Goal: Use online tool/utility: Utilize a website feature to perform a specific function

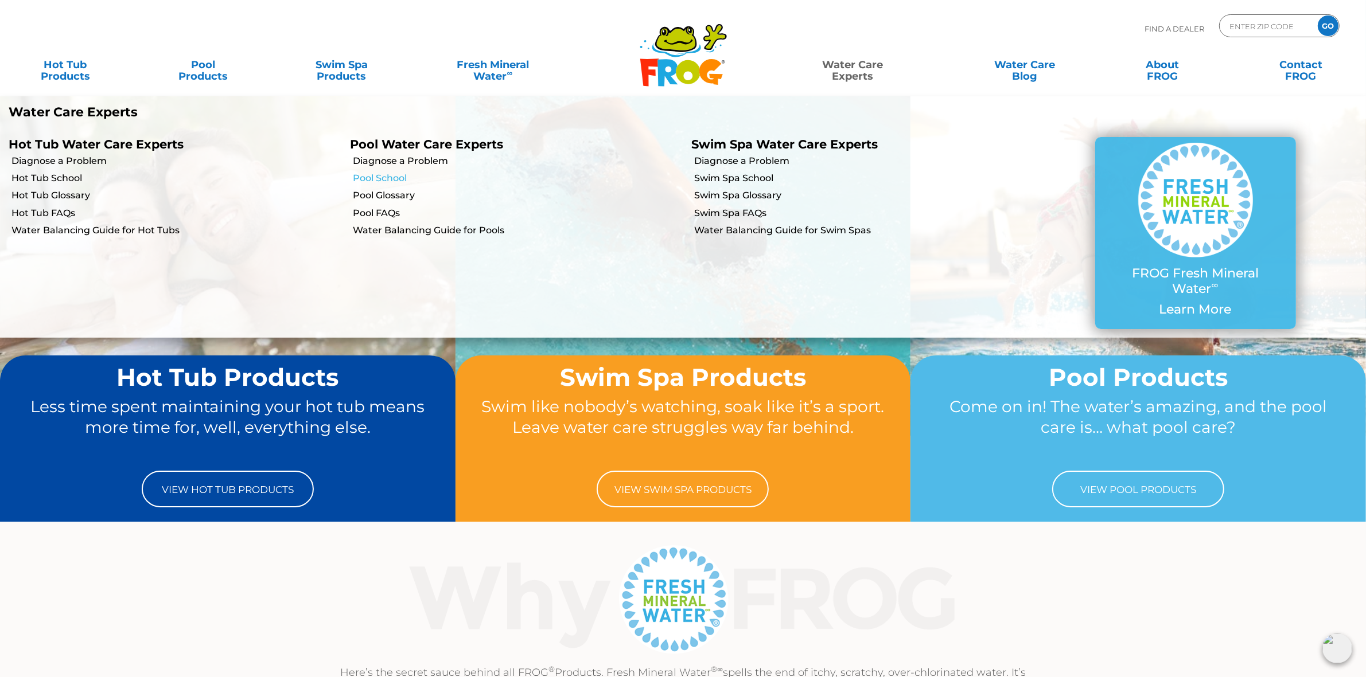
click at [387, 178] on link "Pool School" at bounding box center [518, 178] width 330 height 13
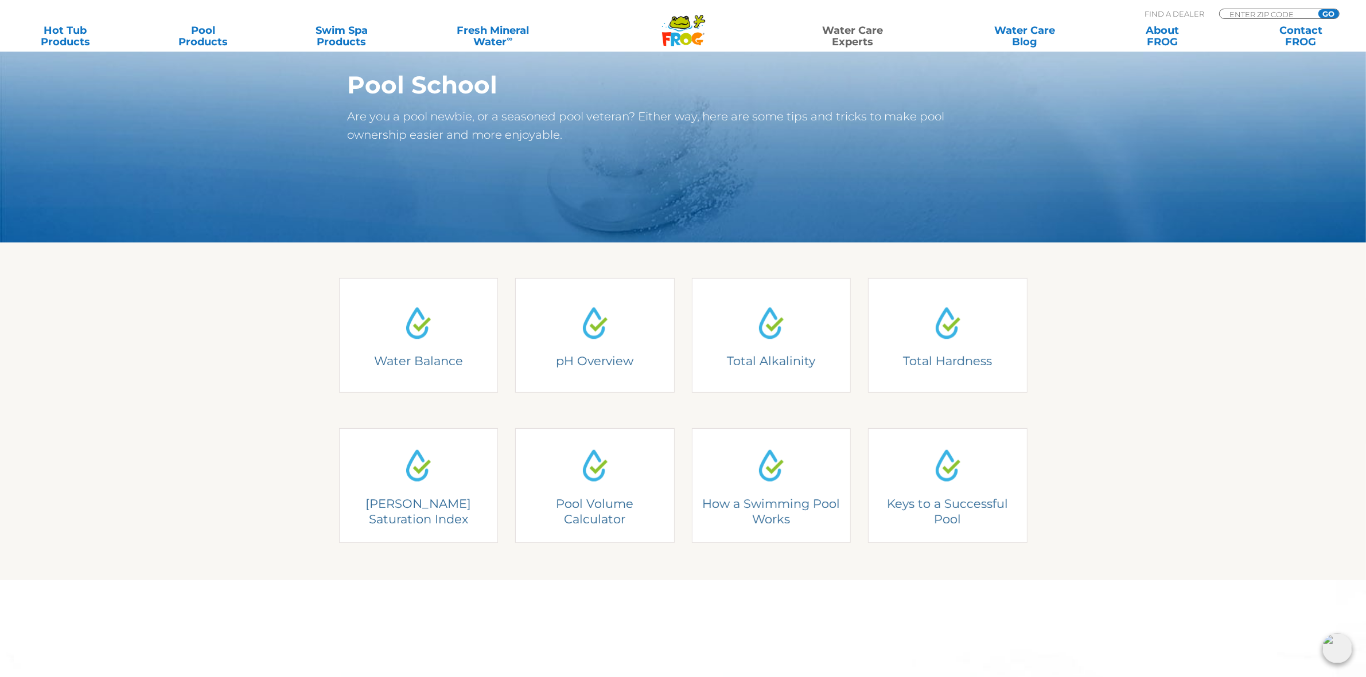
scroll to position [143, 0]
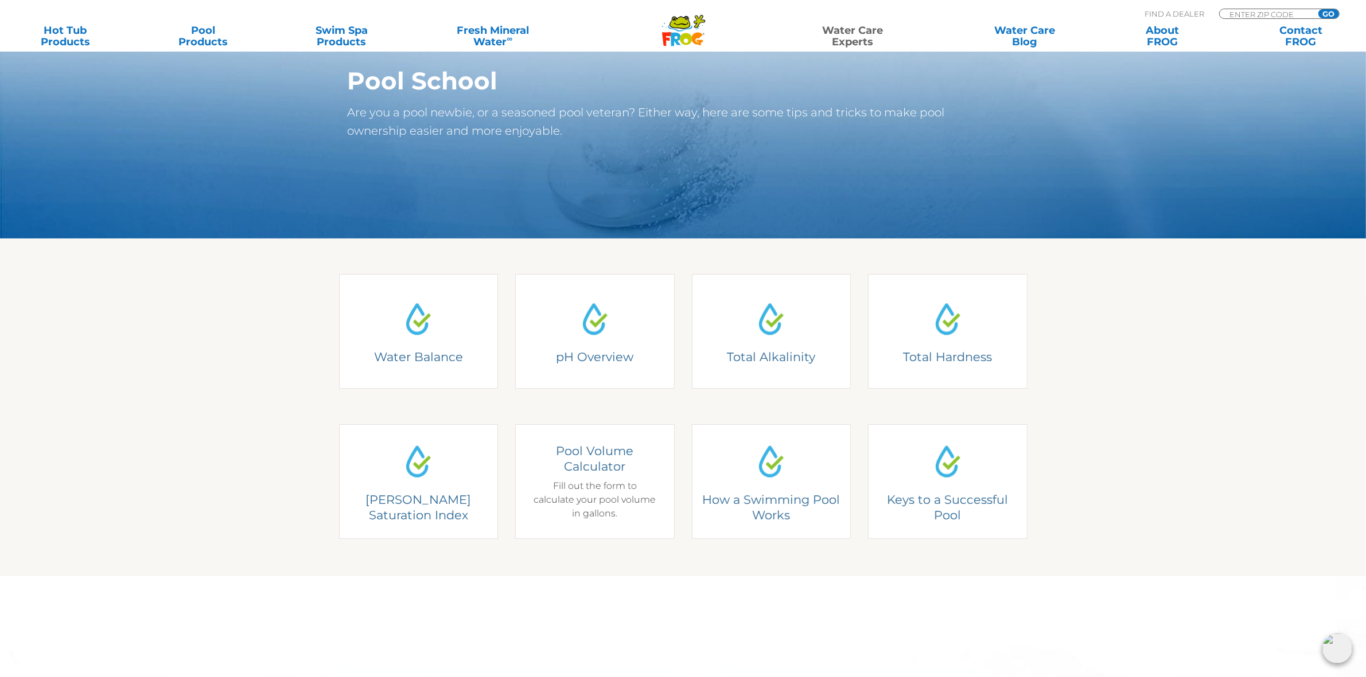
click at [580, 478] on div "Pool Volume Calculator Fill out the form to calculate your pool volume in gallo…" at bounding box center [595, 481] width 126 height 77
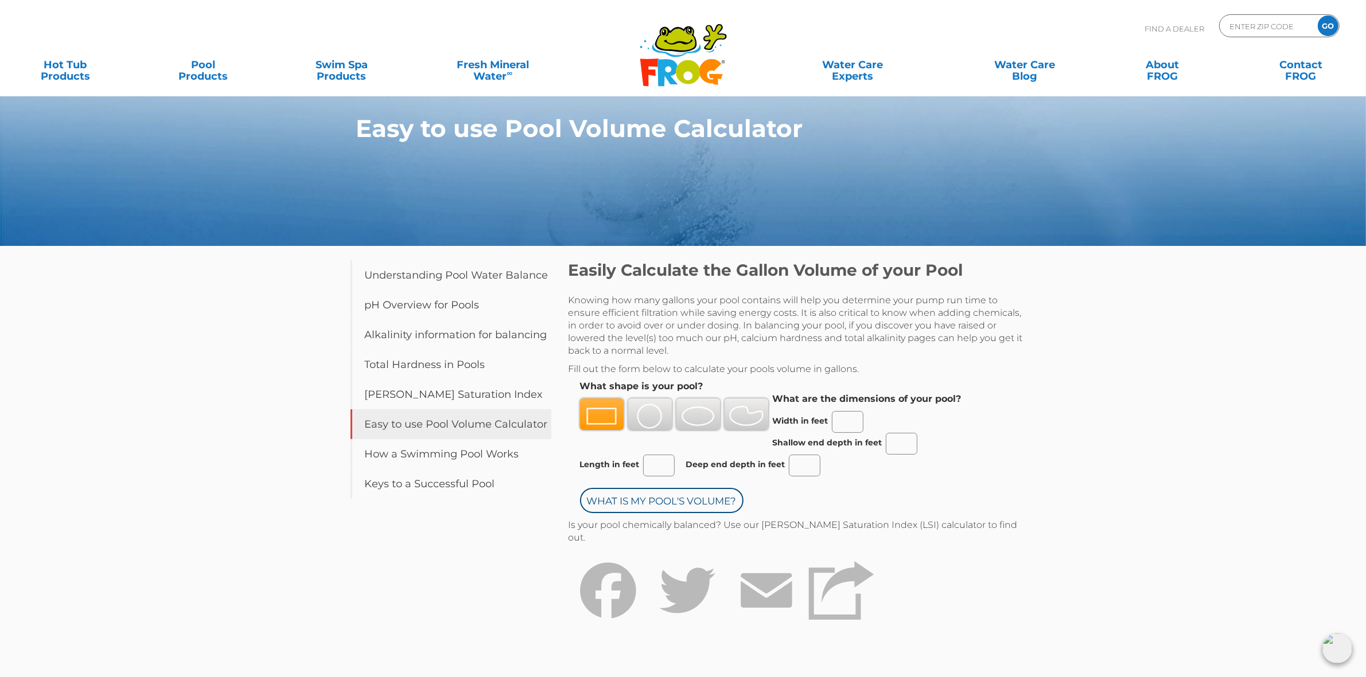
click at [742, 419] on img at bounding box center [746, 416] width 34 height 25
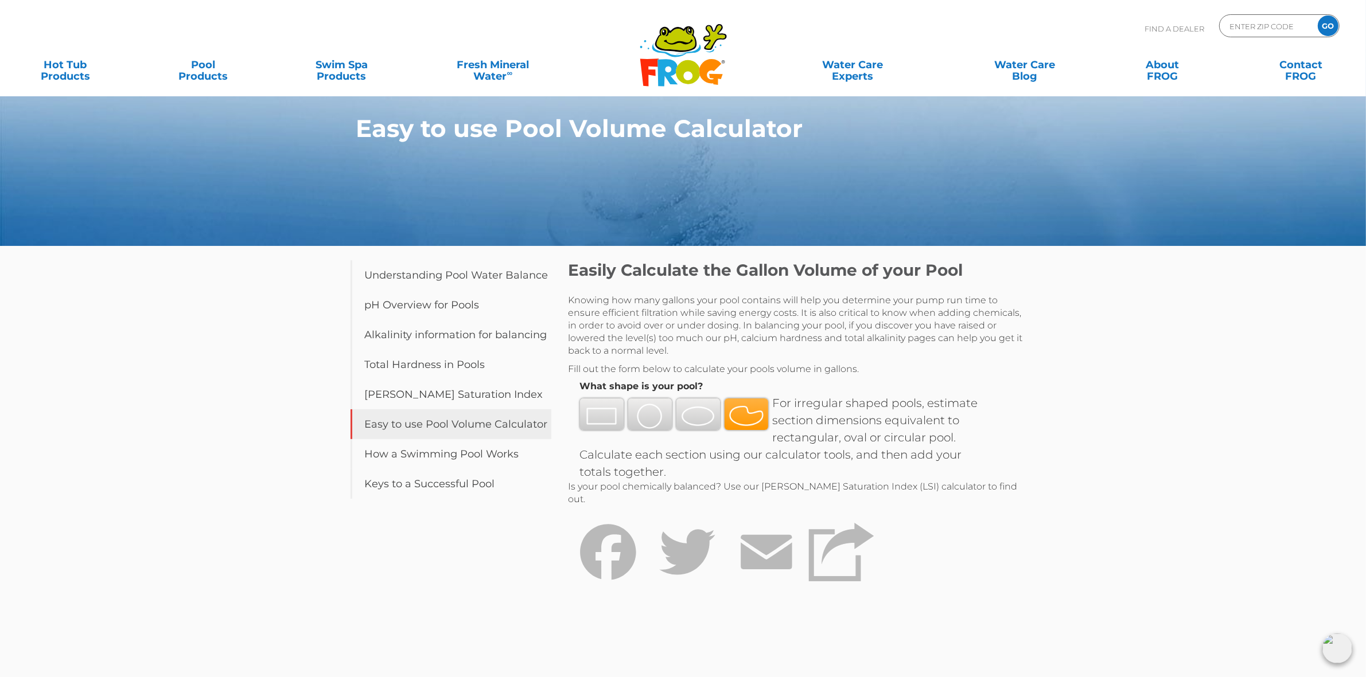
click at [689, 420] on img at bounding box center [698, 416] width 34 height 25
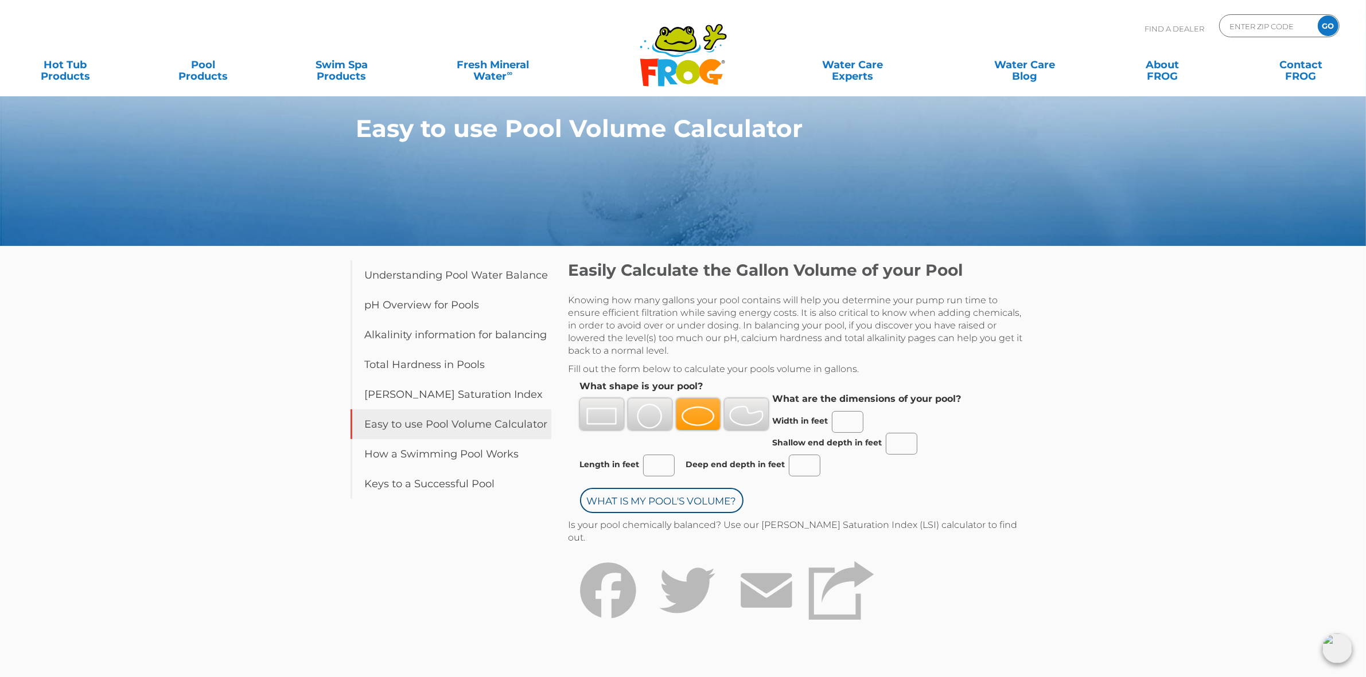
click at [839, 423] on input "Width in feet" at bounding box center [848, 422] width 32 height 22
type input "11"
click at [655, 469] on input "Length in feet" at bounding box center [659, 466] width 32 height 22
type input "31"
click at [896, 443] on input "Shallow end depth in feet" at bounding box center [902, 444] width 32 height 22
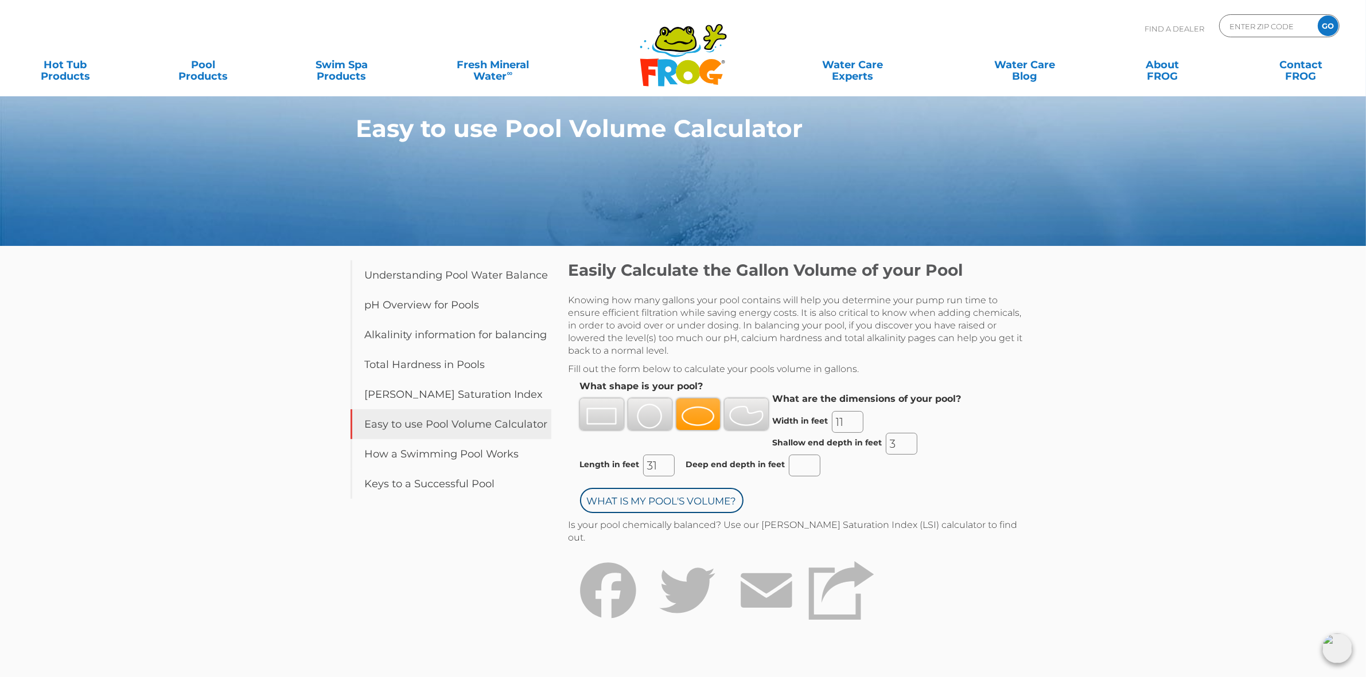
type input "3"
click at [793, 471] on input "Deep end depth in feet" at bounding box center [805, 466] width 32 height 22
type input "6"
click at [888, 486] on div "What shape is your pool? What are the dimensions of your pool? Width in feet Sh…" at bounding box center [773, 450] width 410 height 138
click at [694, 501] on input "What is my Pool's Volume?" at bounding box center [661, 500] width 163 height 25
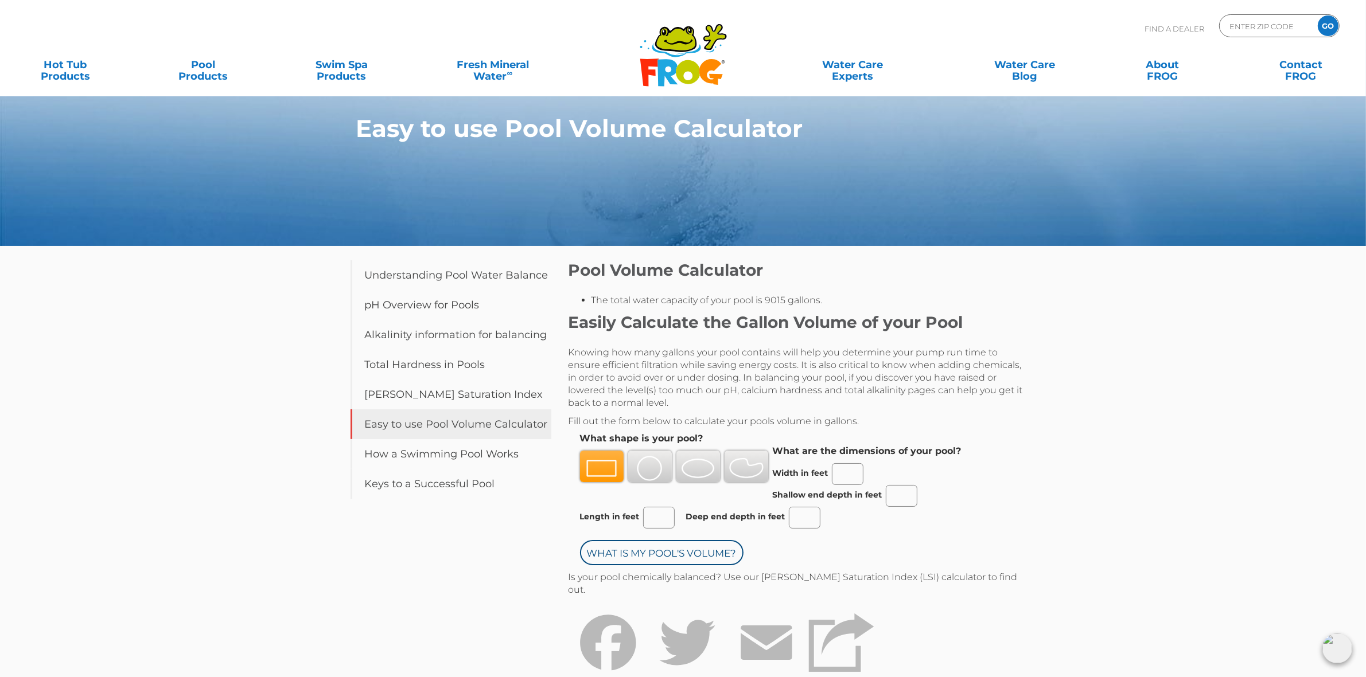
click at [1177, 318] on div "Easy to use Pool Volume Calculator Table of Contents Understanding Pool Water B…" at bounding box center [683, 405] width 1366 height 810
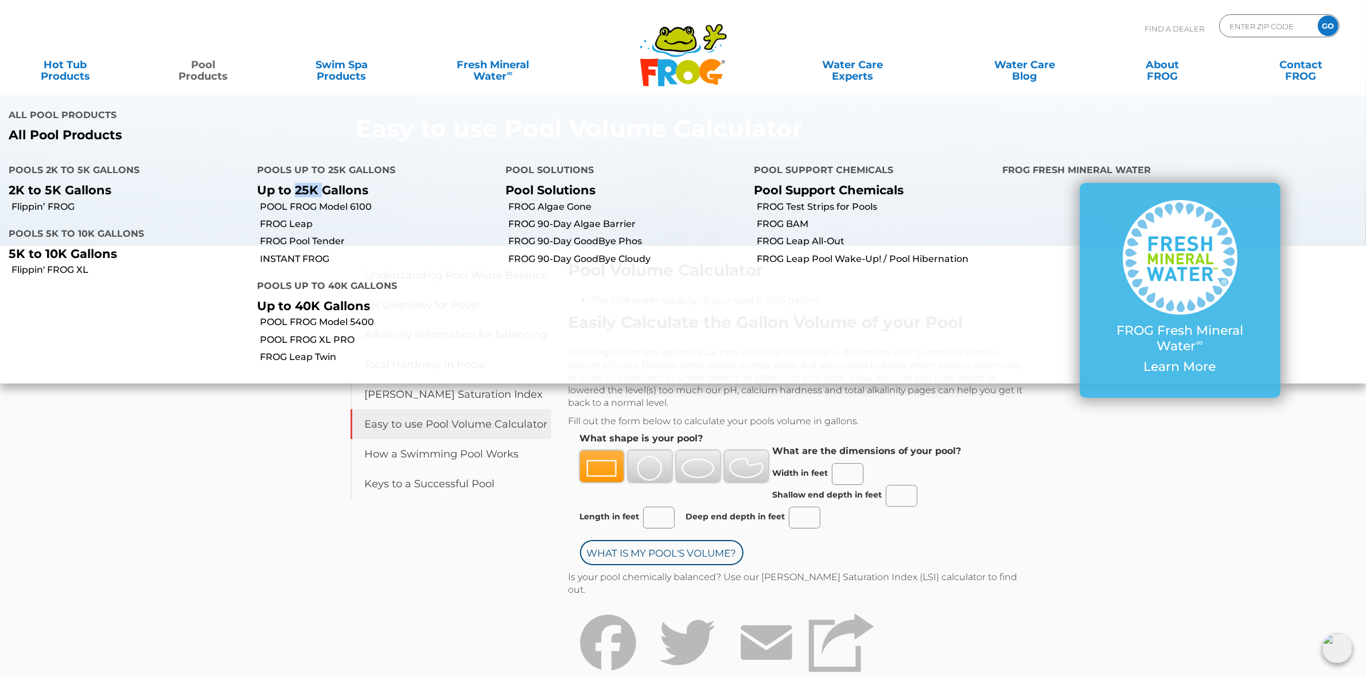
drag, startPoint x: 293, startPoint y: 142, endPoint x: 320, endPoint y: 142, distance: 27.0
click at [320, 183] on p "Up to 25K Gallons" at bounding box center [372, 190] width 231 height 14
drag, startPoint x: 302, startPoint y: 233, endPoint x: 342, endPoint y: 233, distance: 40.2
click at [342, 299] on p "Up to 40K Gallons" at bounding box center [372, 306] width 231 height 14
click at [350, 299] on p "Up to 40K Gallons" at bounding box center [372, 306] width 231 height 14
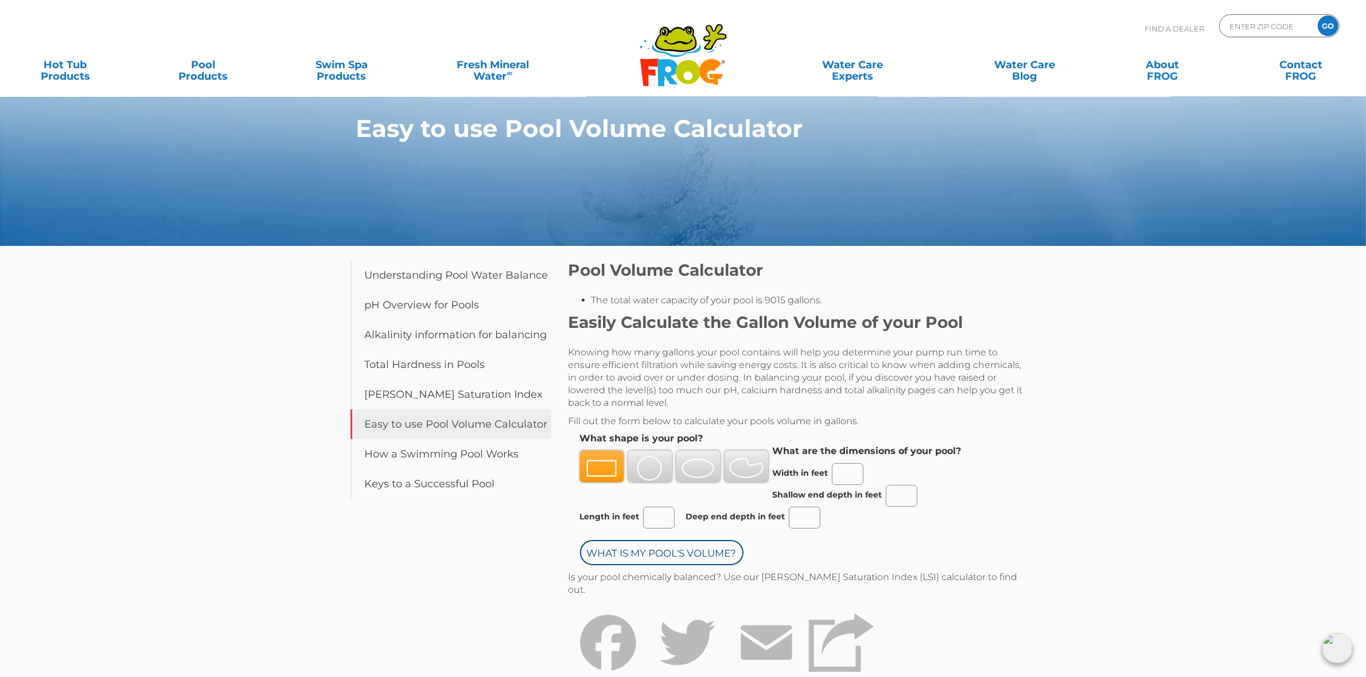
click at [1137, 371] on div "Easy to use Pool Volume Calculator Table of Contents Understanding Pool Water B…" at bounding box center [683, 405] width 1366 height 810
click at [1143, 361] on div "Easy to use Pool Volume Calculator Table of Contents Understanding Pool Water B…" at bounding box center [683, 405] width 1366 height 810
click at [1140, 339] on div "Easy to use Pool Volume Calculator Table of Contents Understanding Pool Water B…" at bounding box center [683, 405] width 1366 height 810
click at [1209, 338] on div "Easy to use Pool Volume Calculator Table of Contents Understanding Pool Water B…" at bounding box center [683, 405] width 1366 height 810
click at [1140, 360] on div "Easy to use Pool Volume Calculator Table of Contents Understanding Pool Water B…" at bounding box center [683, 405] width 1366 height 810
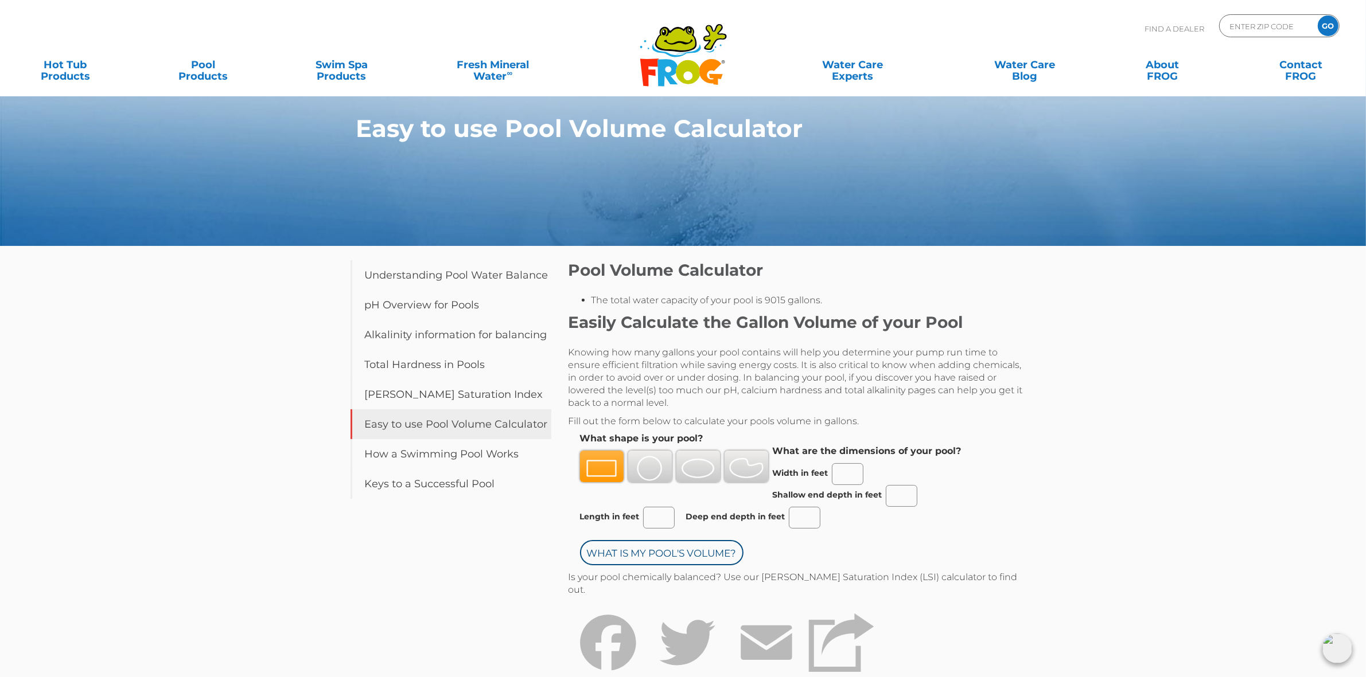
click at [1113, 345] on div "Easy to use Pool Volume Calculator Table of Contents Understanding Pool Water B…" at bounding box center [683, 405] width 1366 height 810
click at [1091, 339] on div "Easy to use Pool Volume Calculator Table of Contents Understanding Pool Water B…" at bounding box center [683, 405] width 1366 height 810
click at [879, 279] on h2 "Pool Volume Calculator" at bounding box center [797, 270] width 459 height 20
drag, startPoint x: 569, startPoint y: 268, endPoint x: 764, endPoint y: 271, distance: 195.1
click at [764, 271] on h2 "Pool Volume Calculator" at bounding box center [797, 270] width 459 height 20
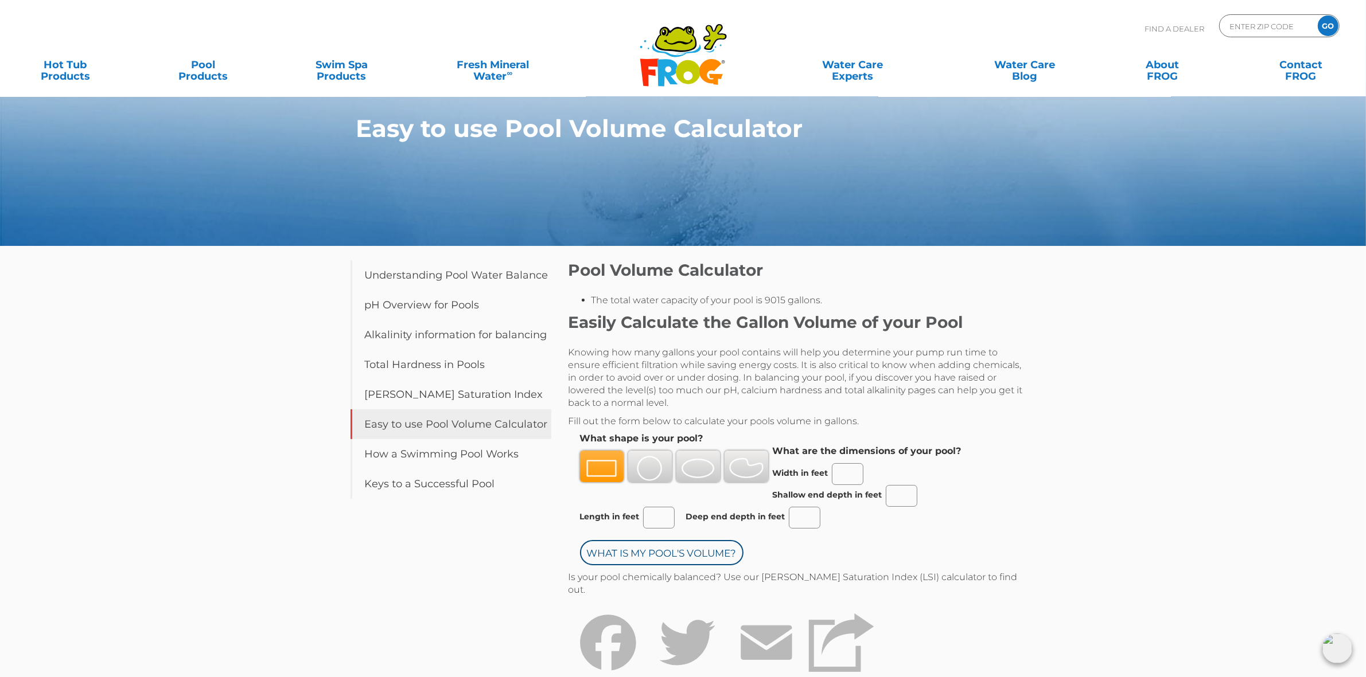
click at [956, 310] on div "Pool Volume Calculator The total water capacity of your pool is 9015 gallons. E…" at bounding box center [797, 487] width 459 height 454
drag, startPoint x: 848, startPoint y: 301, endPoint x: 593, endPoint y: 301, distance: 255.3
click at [593, 301] on li "The total water capacity of your pool is 9015 gallons." at bounding box center [809, 300] width 436 height 13
click at [630, 298] on li "The total water capacity of your pool is 9015 gallons." at bounding box center [809, 300] width 436 height 13
drag, startPoint x: 644, startPoint y: 298, endPoint x: 821, endPoint y: 300, distance: 176.7
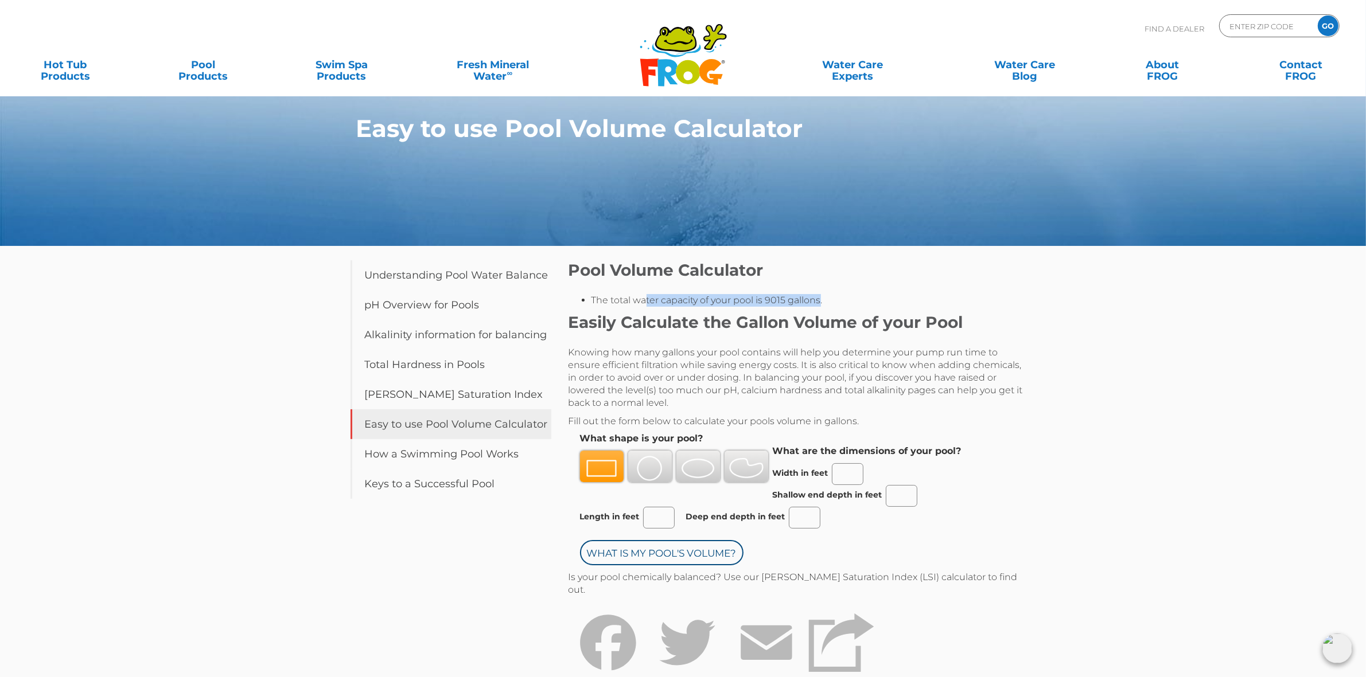
click at [821, 300] on li "The total water capacity of your pool is 9015 gallons." at bounding box center [809, 300] width 436 height 13
click at [832, 300] on li "The total water capacity of your pool is 9015 gallons." at bounding box center [809, 300] width 436 height 13
drag, startPoint x: 842, startPoint y: 300, endPoint x: 592, endPoint y: 300, distance: 250.1
click at [592, 300] on li "The total water capacity of your pool is 9015 gallons." at bounding box center [809, 300] width 436 height 13
click at [832, 297] on li "The total water capacity of your pool is 9015 gallons." at bounding box center [809, 300] width 436 height 13
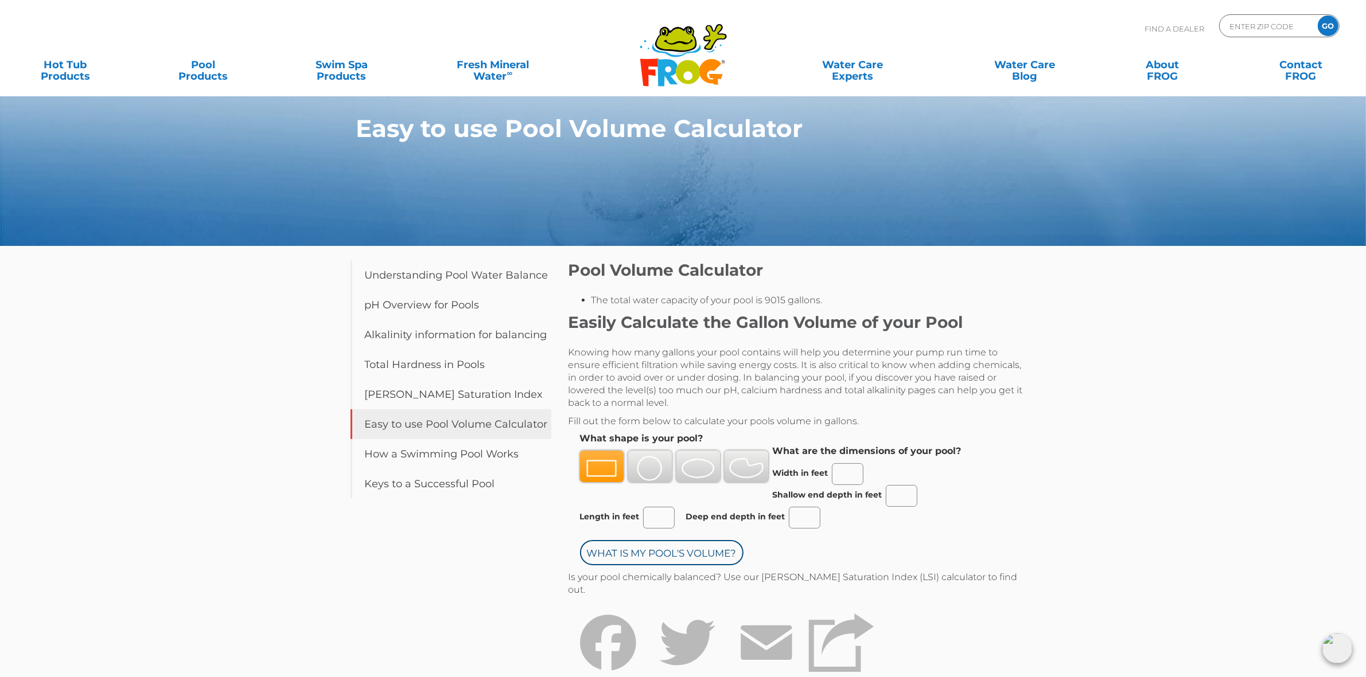
click at [844, 297] on li "The total water capacity of your pool is 9015 gallons." at bounding box center [809, 300] width 436 height 13
click at [1047, 314] on div "Easy to use Pool Volume Calculator Table of Contents Understanding Pool Water B…" at bounding box center [683, 405] width 1366 height 810
click at [1248, 24] on input "Zip Code Form" at bounding box center [1266, 26] width 77 height 17
drag, startPoint x: 1257, startPoint y: 25, endPoint x: 1202, endPoint y: 25, distance: 55.1
click at [1202, 25] on div "Find A Dealer 84232 GO" at bounding box center [1241, 31] width 195 height 34
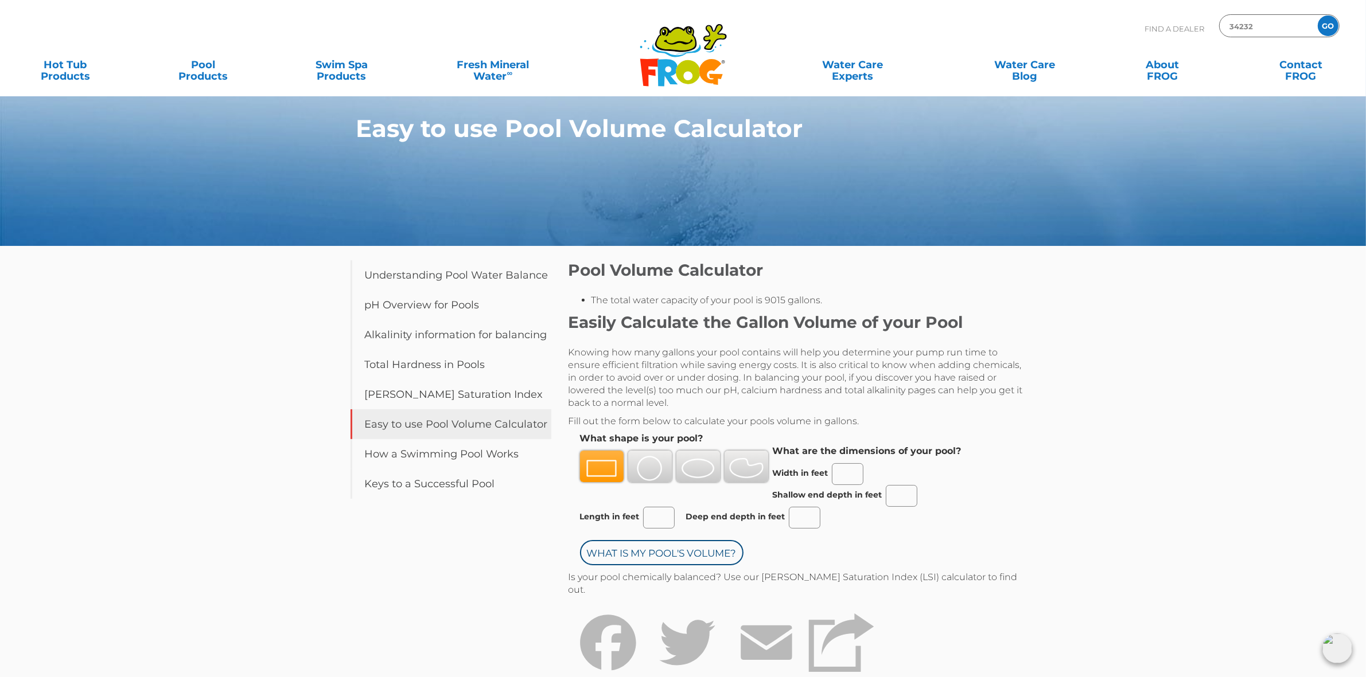
type input "34232"
click at [1332, 28] on input "GO" at bounding box center [1328, 25] width 21 height 21
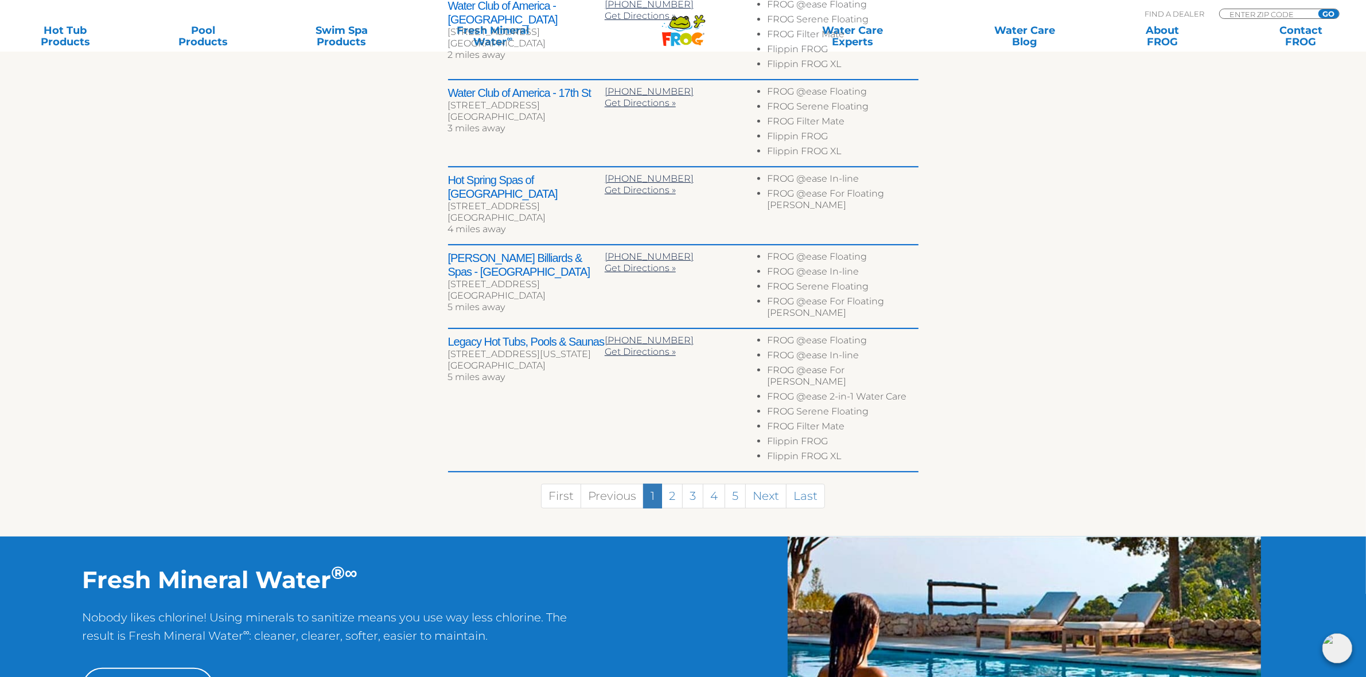
scroll to position [574, 0]
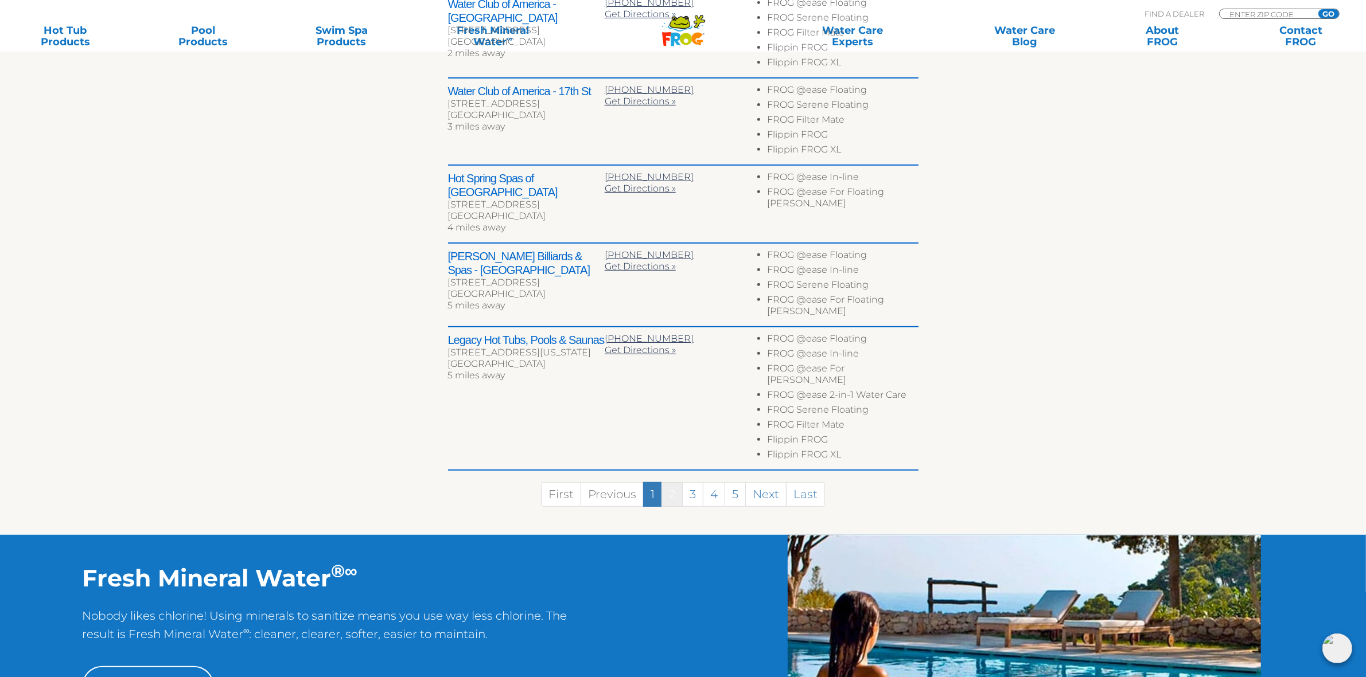
click at [668, 482] on link "2" at bounding box center [671, 494] width 21 height 25
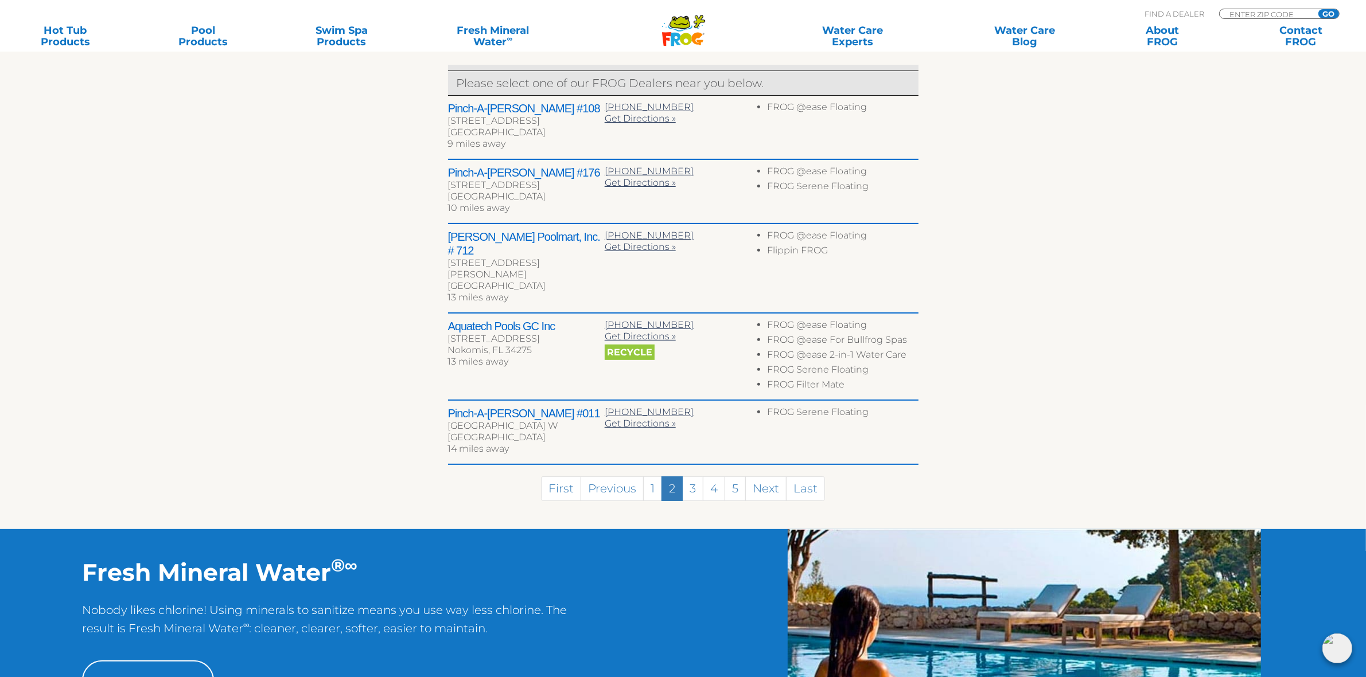
scroll to position [254, 0]
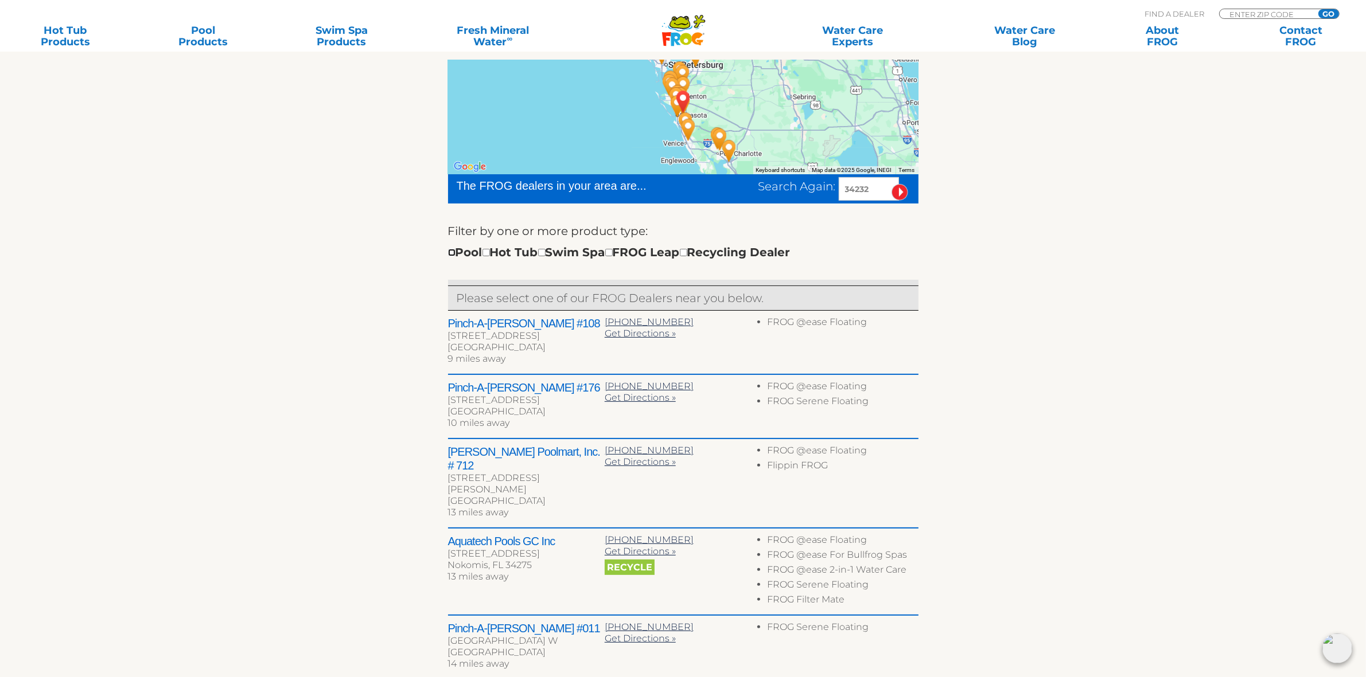
click at [451, 251] on input "checkbox" at bounding box center [451, 252] width 7 height 7
checkbox input "true"
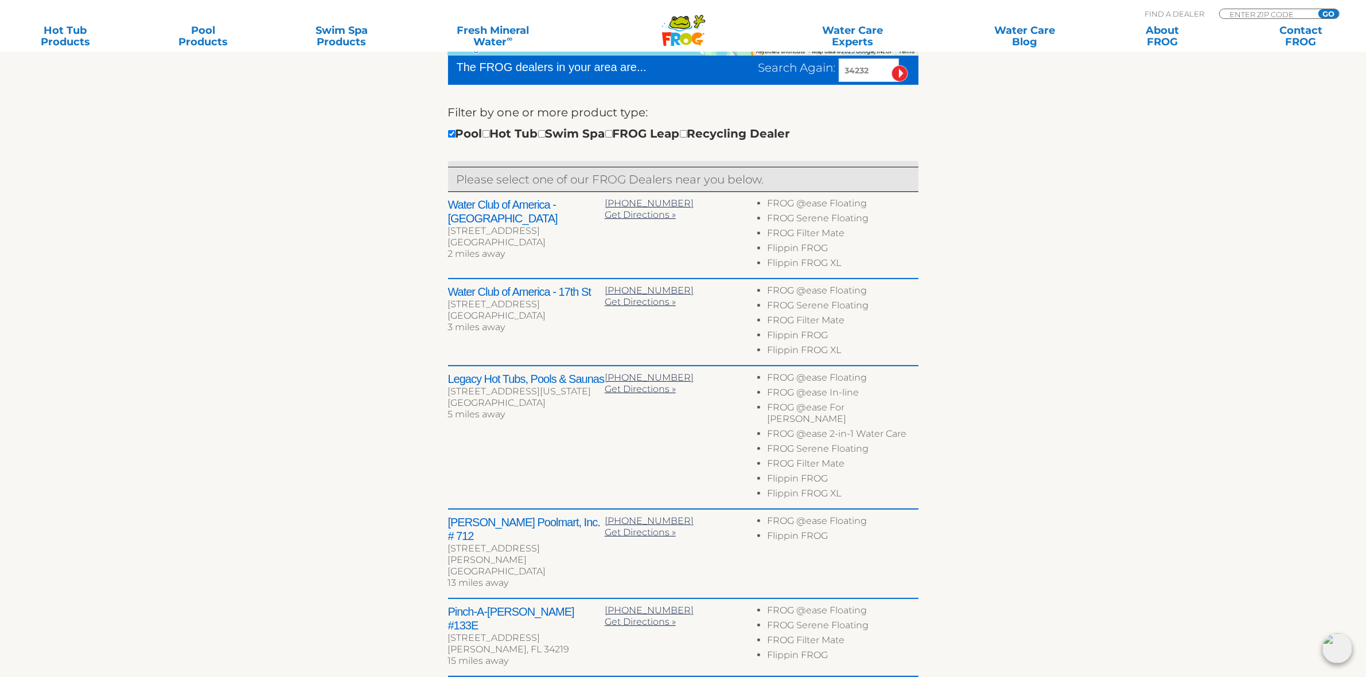
scroll to position [457, 0]
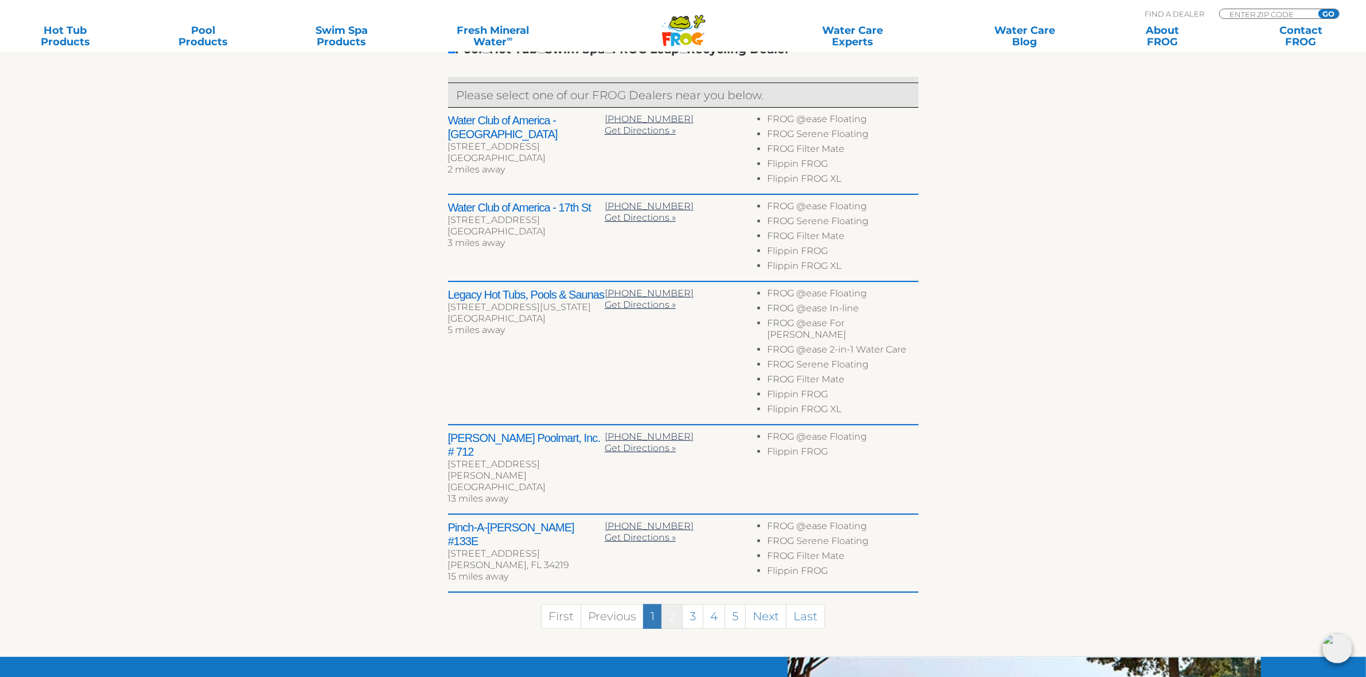
click at [671, 605] on link "2" at bounding box center [671, 617] width 21 height 25
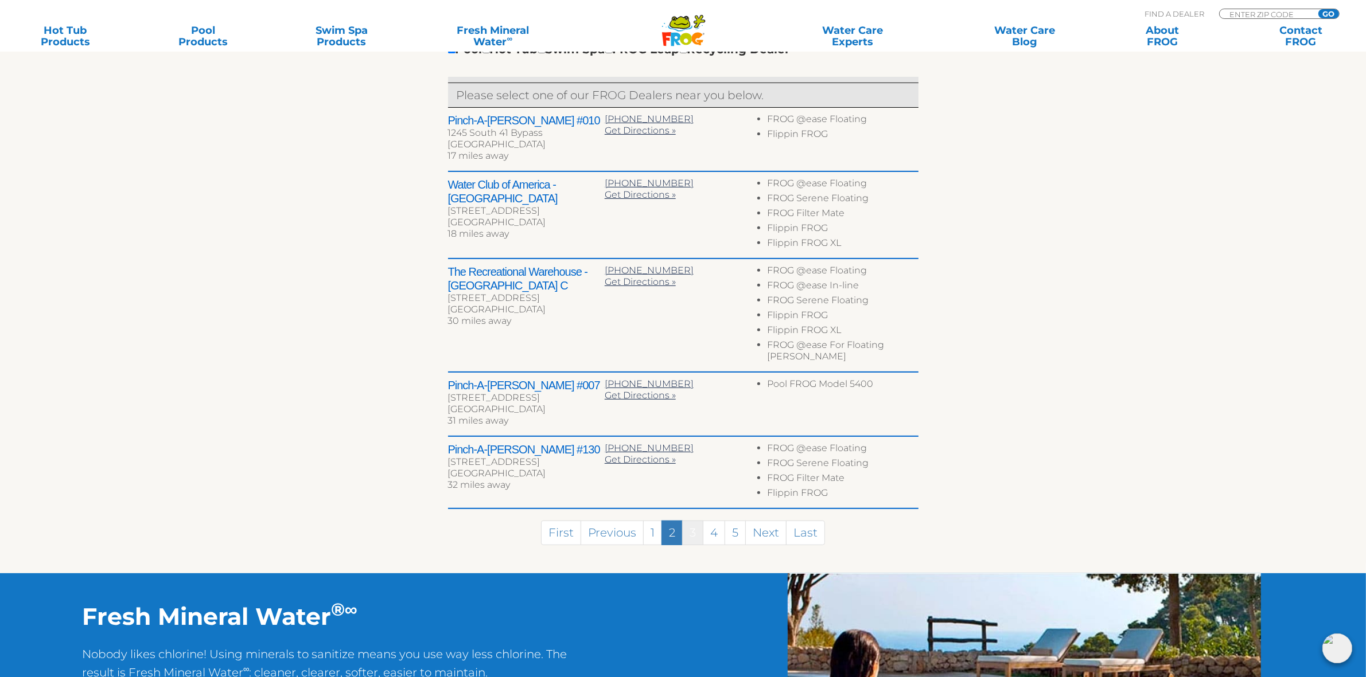
click at [689, 521] on link "3" at bounding box center [692, 533] width 21 height 25
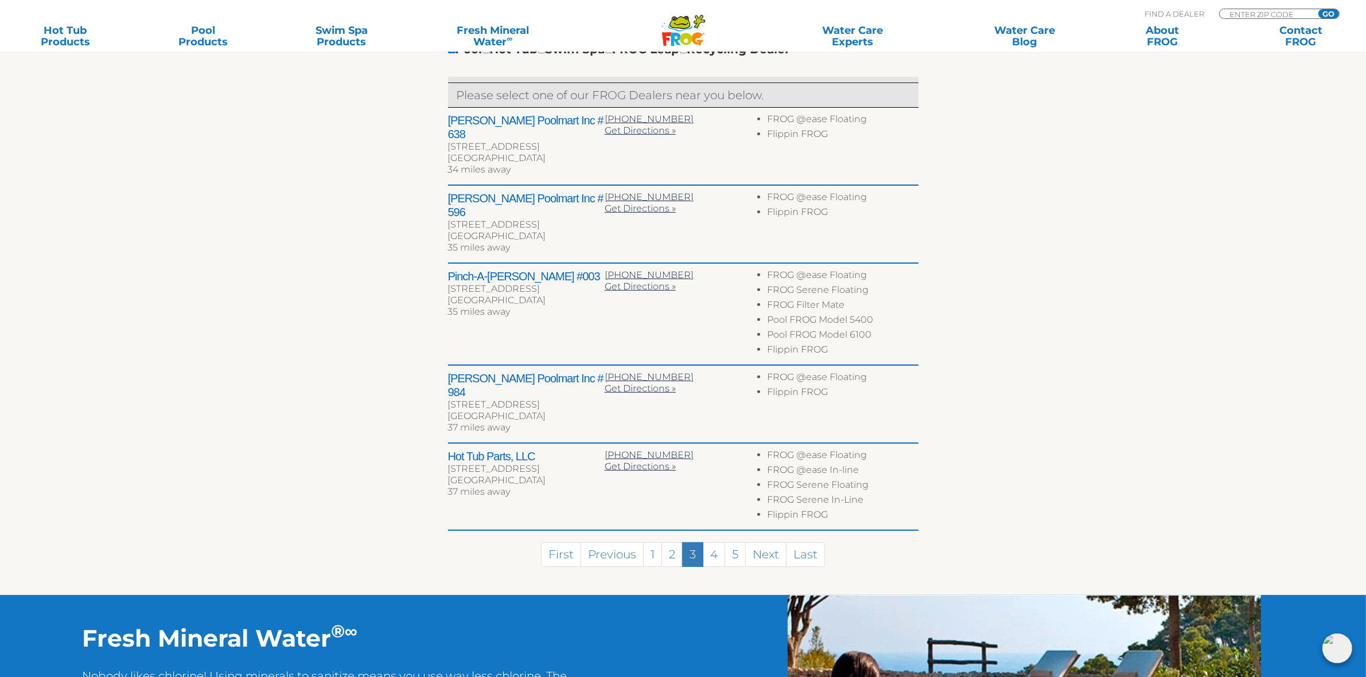
click at [1085, 264] on section "Find your local FROG ® dealer ← Move left → Move right ↑ Move up ↓ Move down + …" at bounding box center [683, 195] width 1366 height 802
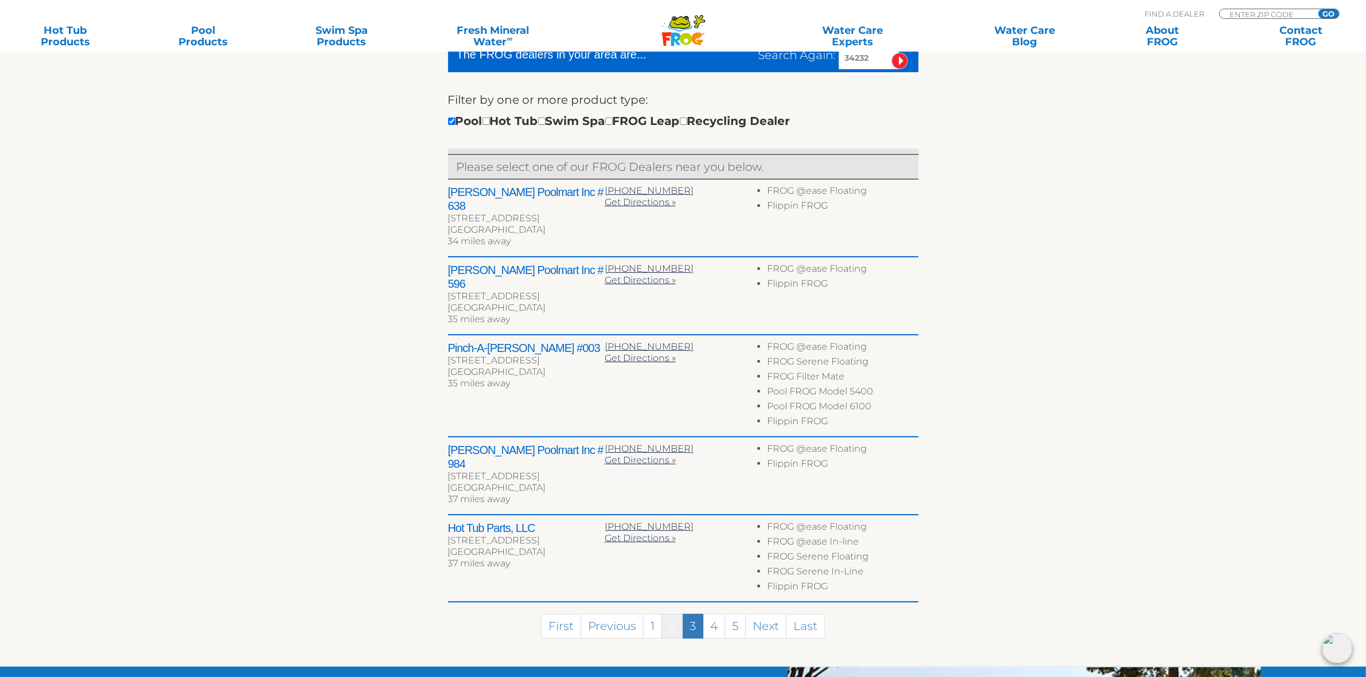
click at [671, 614] on link "2" at bounding box center [671, 626] width 21 height 25
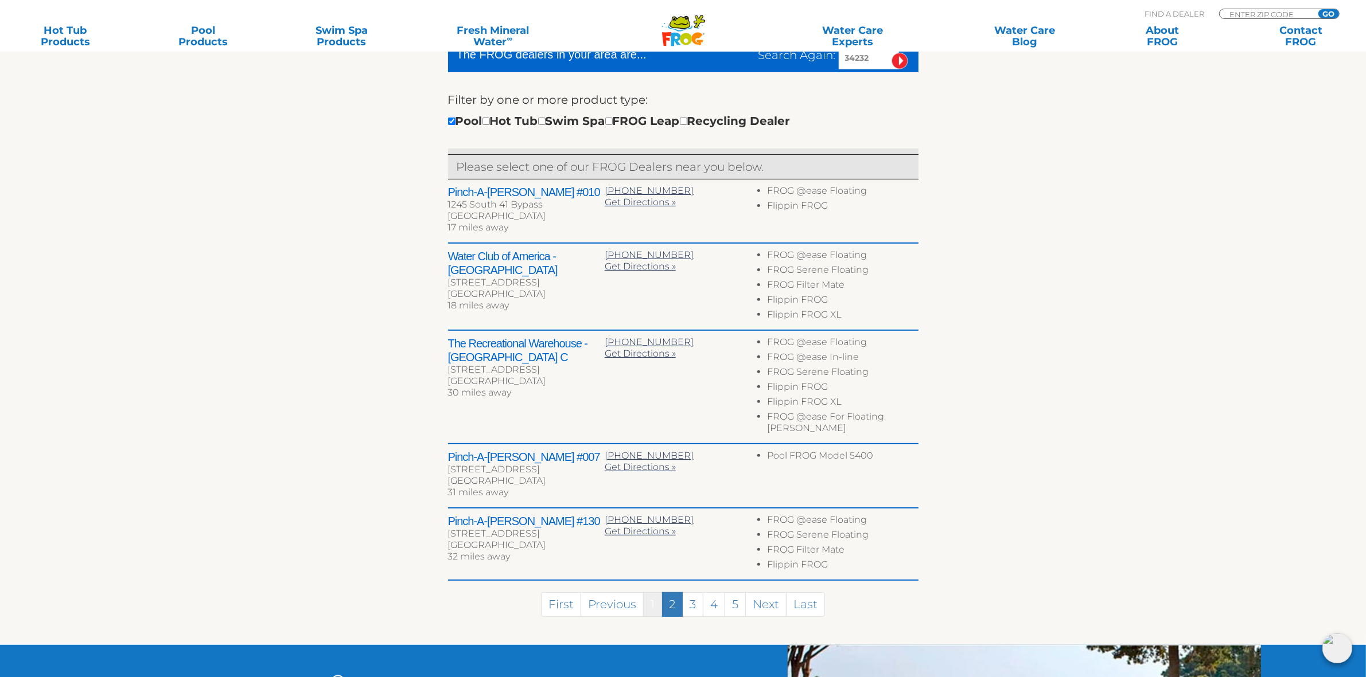
click at [652, 593] on link "1" at bounding box center [652, 605] width 19 height 25
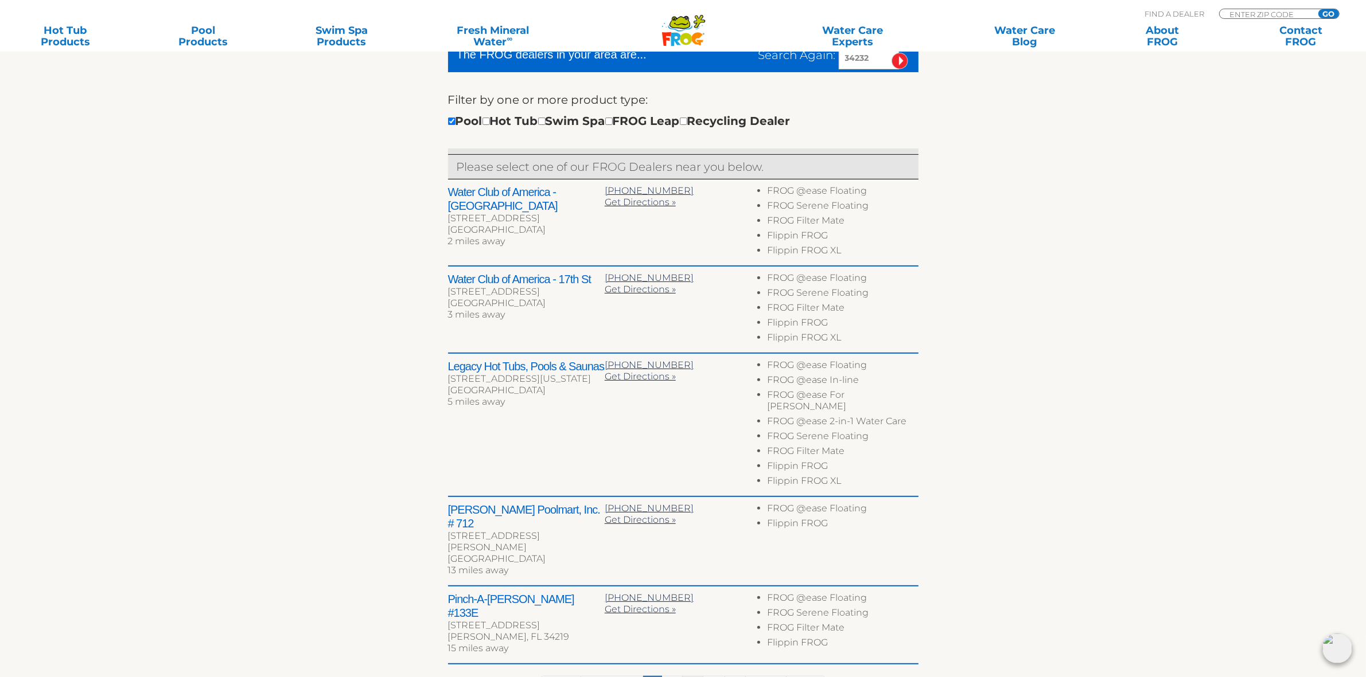
click at [690, 676] on link "3" at bounding box center [692, 688] width 21 height 25
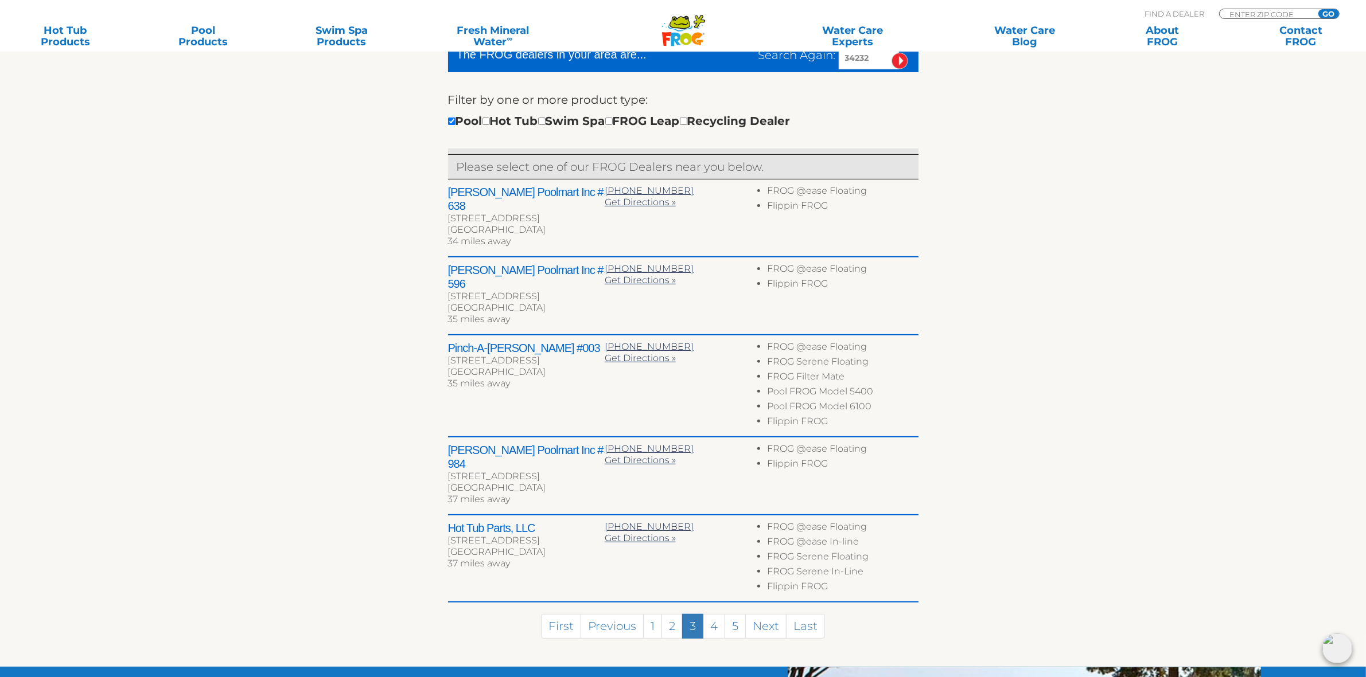
click at [1122, 375] on section "Find your local FROG ® dealer ← Move left → Move right ↑ Move up ↓ Move down + …" at bounding box center [683, 266] width 1366 height 802
click at [710, 614] on link "4" at bounding box center [714, 626] width 22 height 25
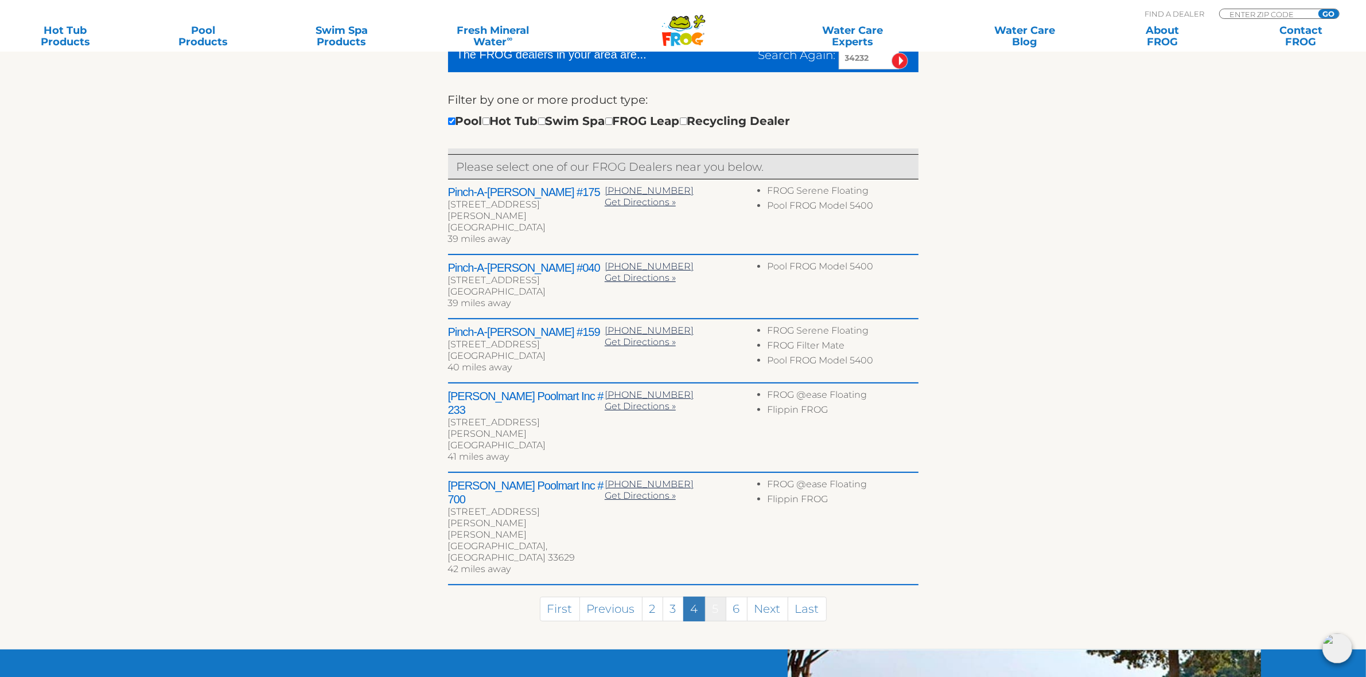
click at [718, 597] on link "5" at bounding box center [715, 609] width 21 height 25
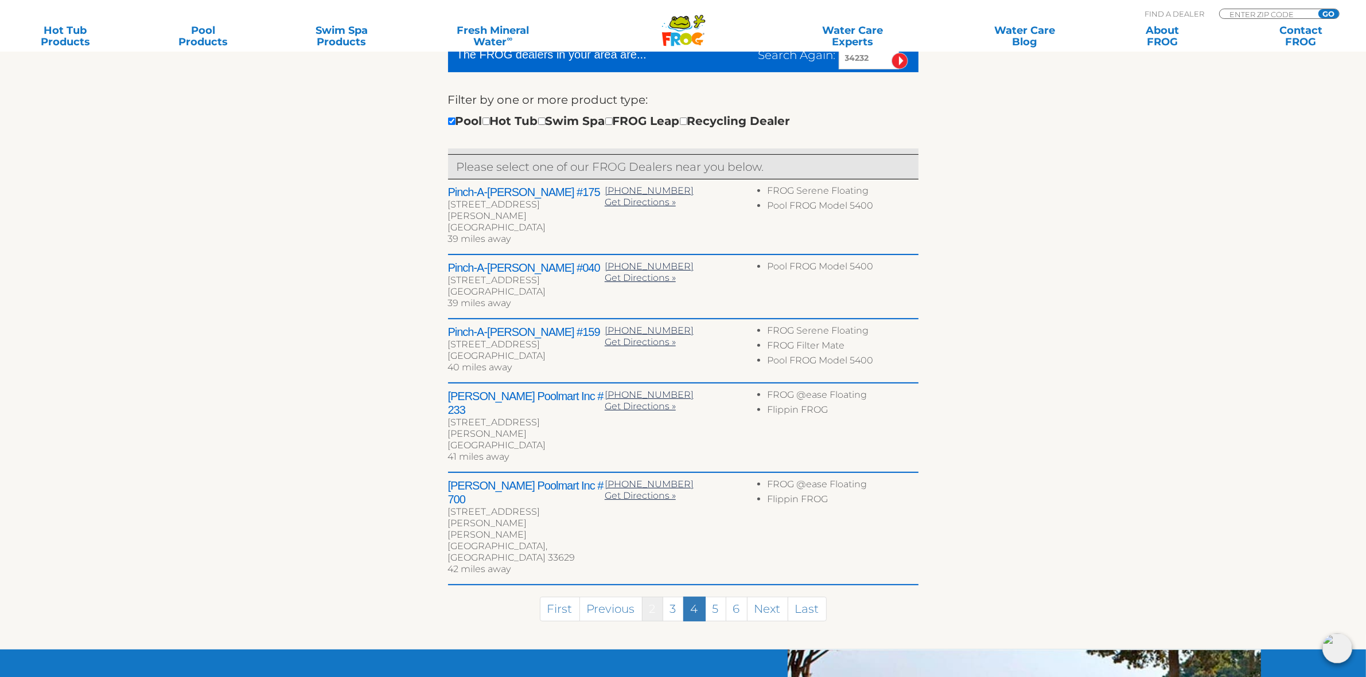
click at [653, 597] on link "2" at bounding box center [652, 609] width 21 height 25
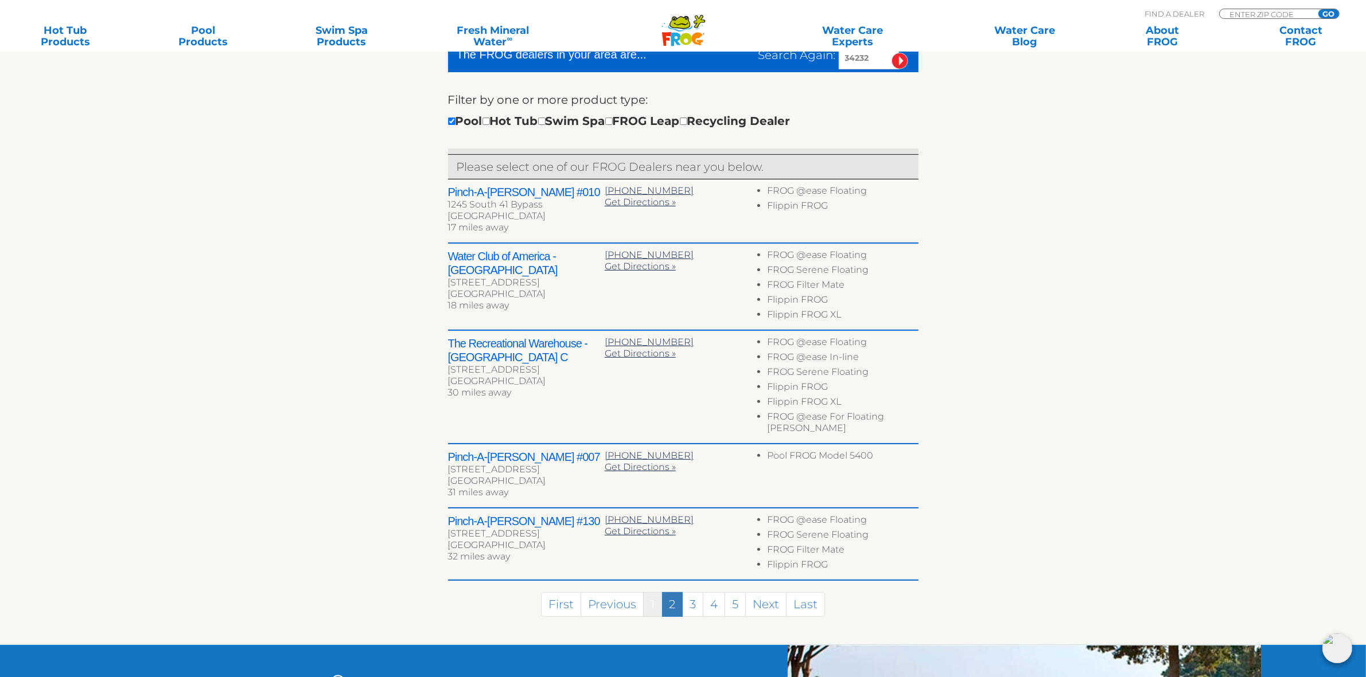
click at [649, 594] on link "1" at bounding box center [652, 605] width 19 height 25
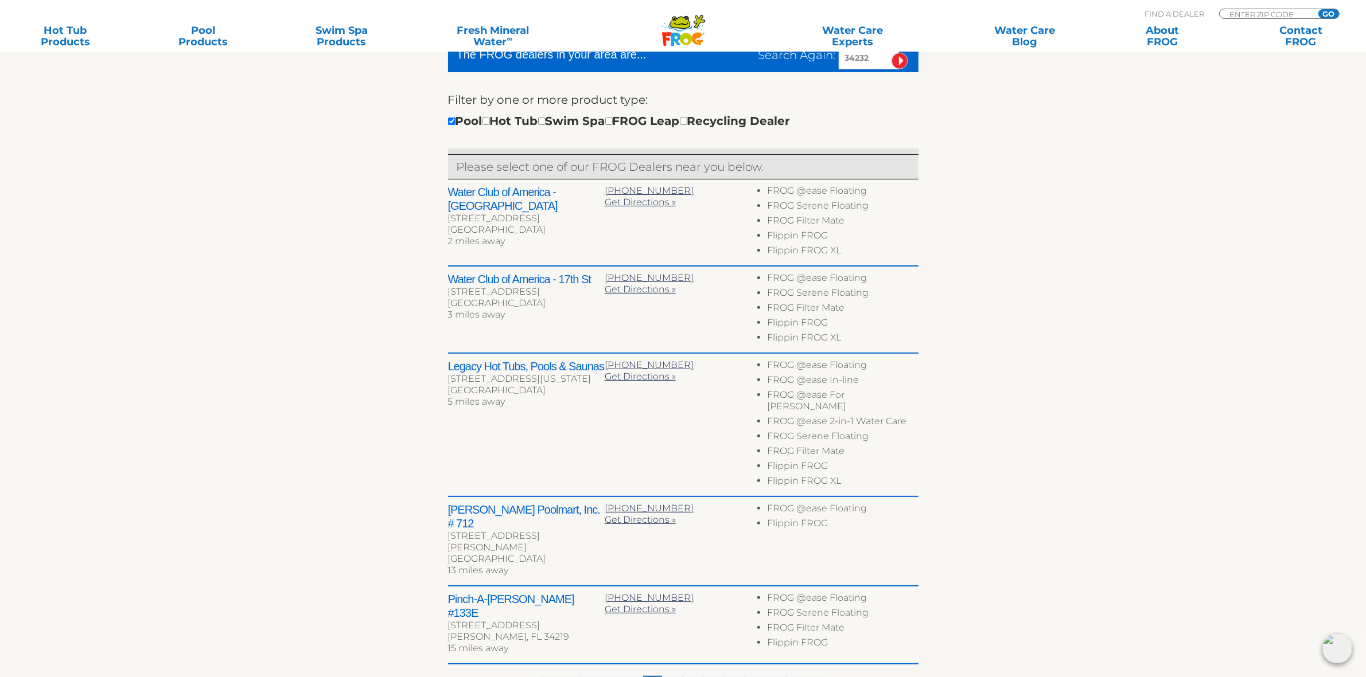
click at [1066, 400] on section "Find your local FROG ® dealer ← Move left → Move right ↑ Move up ↓ Move down + …" at bounding box center [683, 297] width 1366 height 864
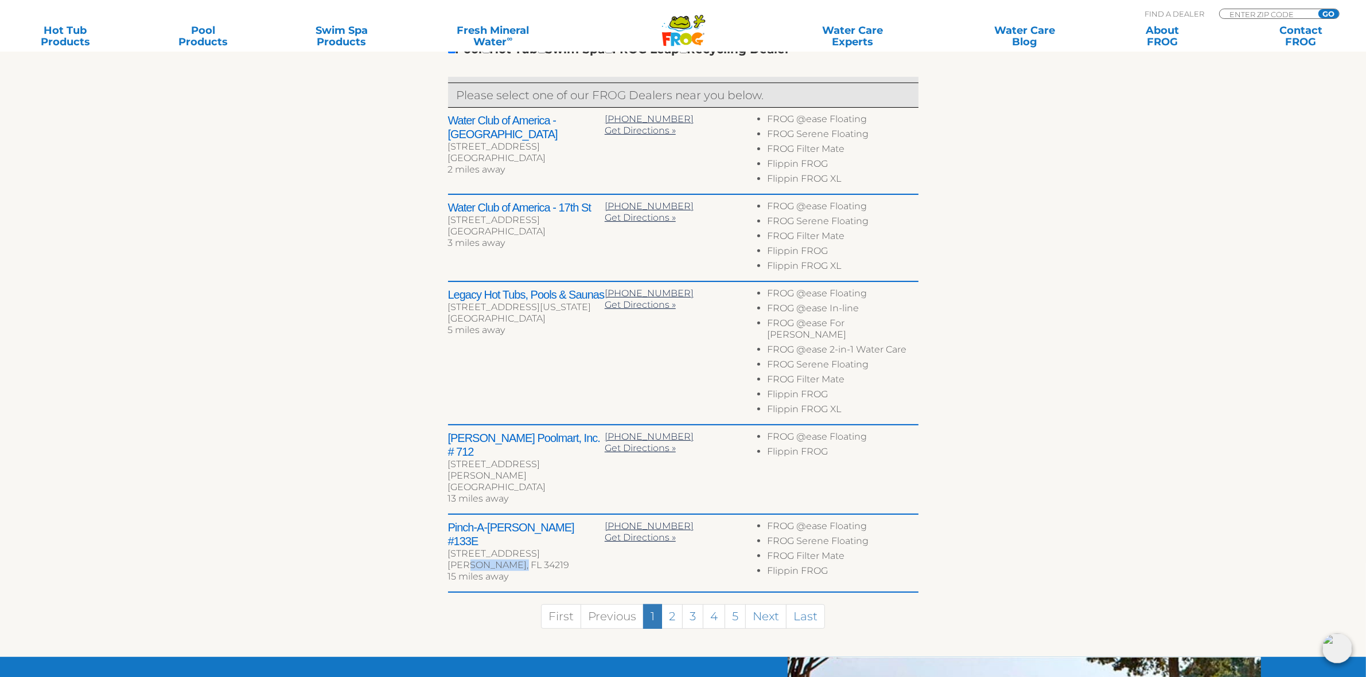
drag, startPoint x: 466, startPoint y: 512, endPoint x: 509, endPoint y: 512, distance: 42.4
click at [509, 560] on div "[PERSON_NAME], FL 34219" at bounding box center [526, 565] width 157 height 11
click at [1070, 499] on section "Find your local FROG ® dealer ← Move left → Move right ↑ Move up ↓ Move down + …" at bounding box center [683, 226] width 1366 height 864
drag, startPoint x: 459, startPoint y: 514, endPoint x: 513, endPoint y: 511, distance: 54.0
click at [513, 560] on div "[PERSON_NAME], FL 34219" at bounding box center [526, 565] width 157 height 11
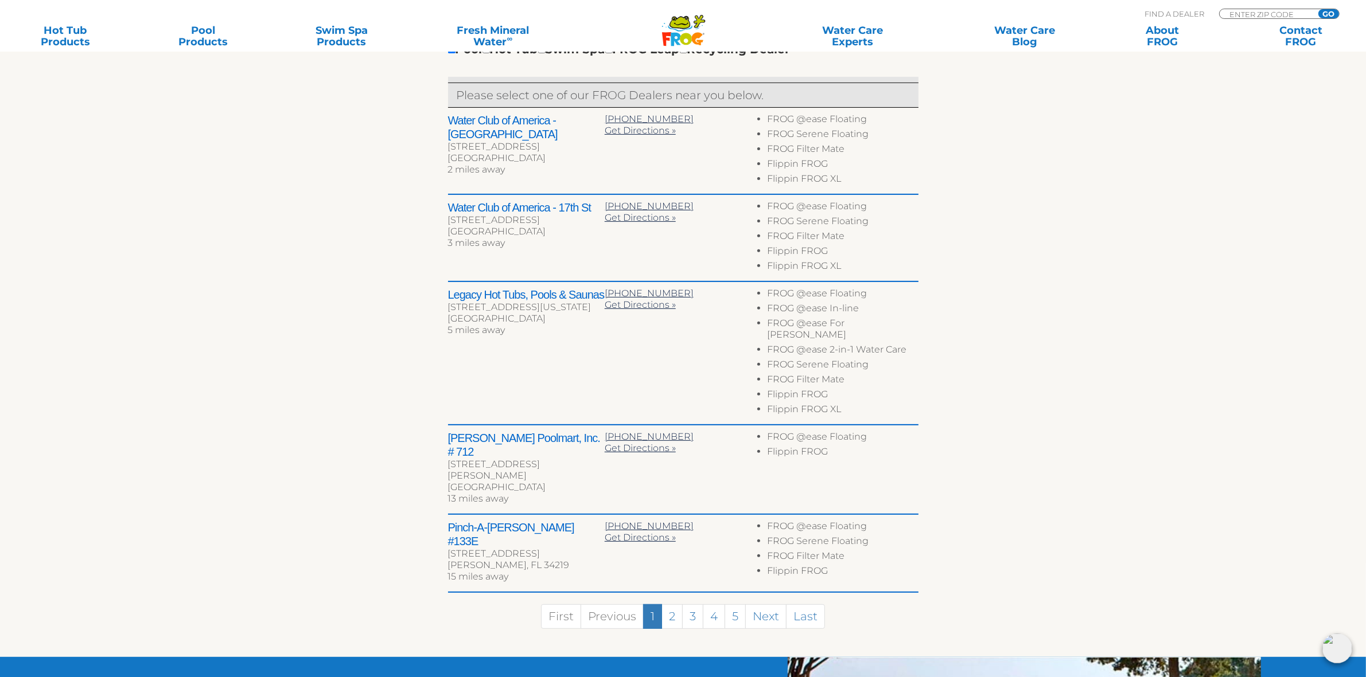
click at [519, 560] on div "[PERSON_NAME], FL 34219" at bounding box center [526, 565] width 157 height 11
click at [1047, 454] on section "Find your local FROG ® dealer ← Move left → Move right ↑ Move up ↓ Move down + …" at bounding box center [683, 226] width 1366 height 864
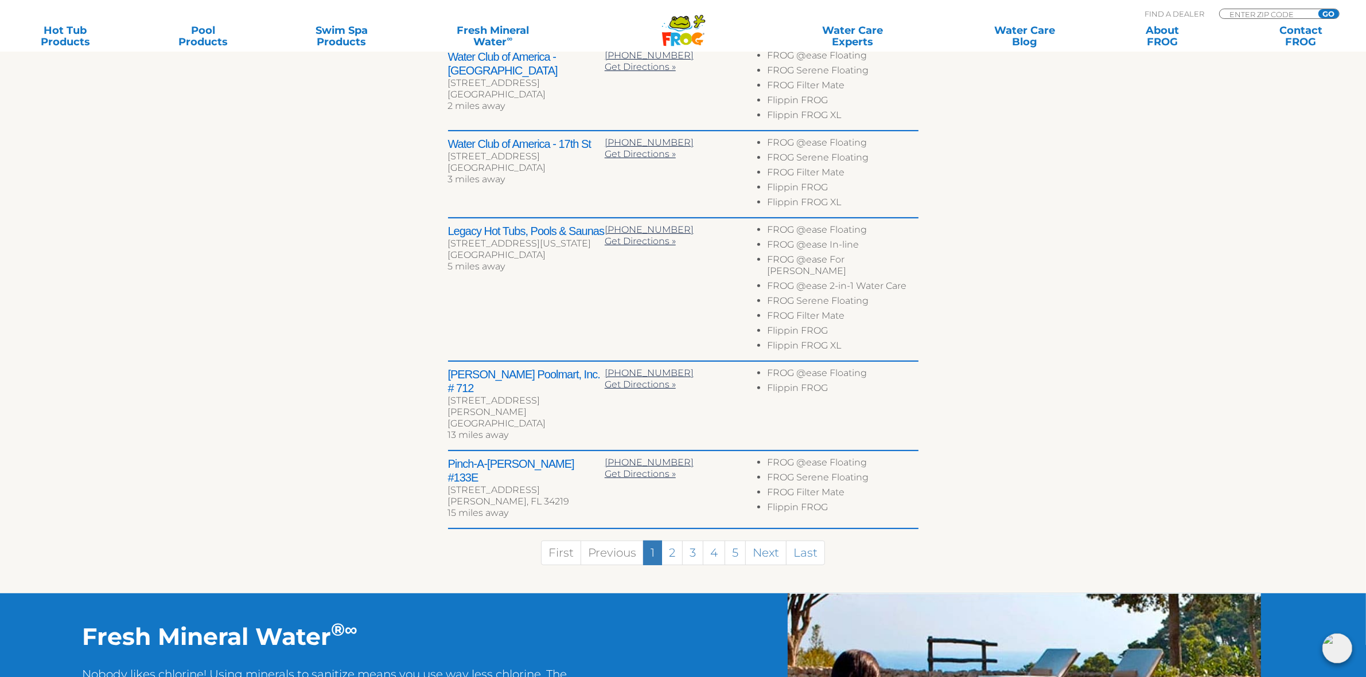
scroll to position [601, 0]
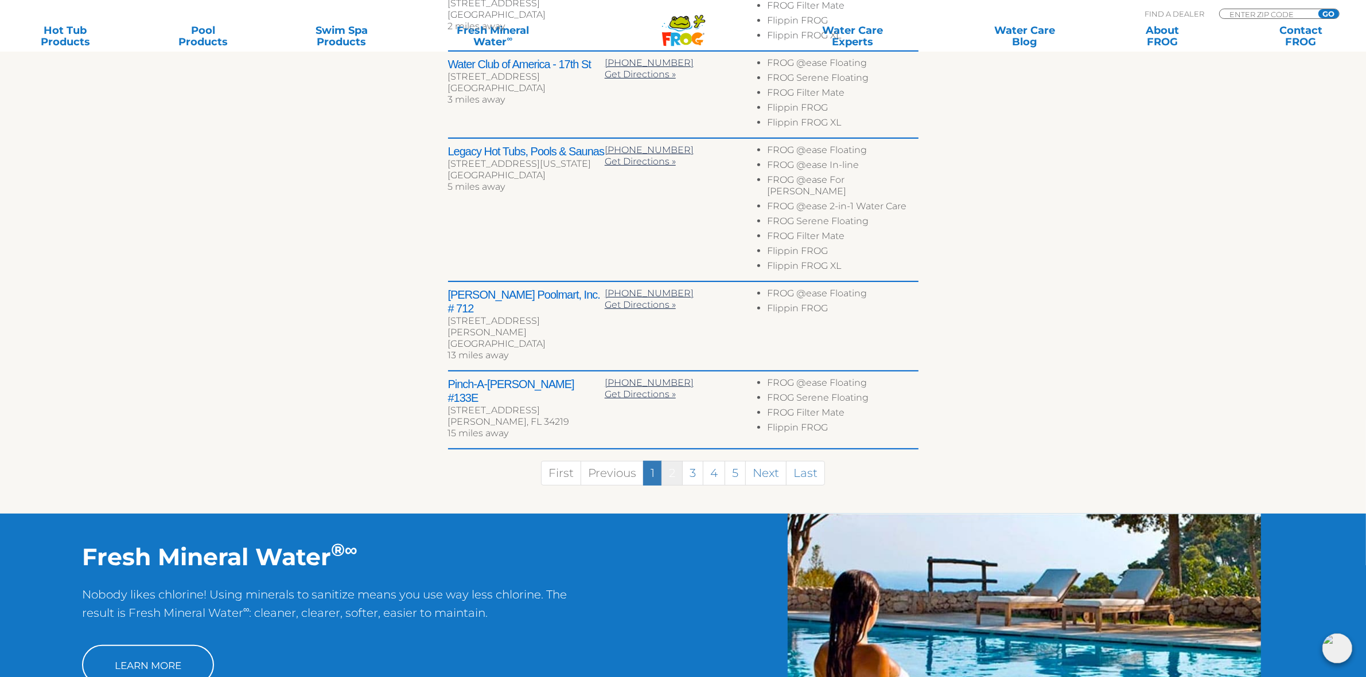
click at [675, 461] on link "2" at bounding box center [671, 473] width 21 height 25
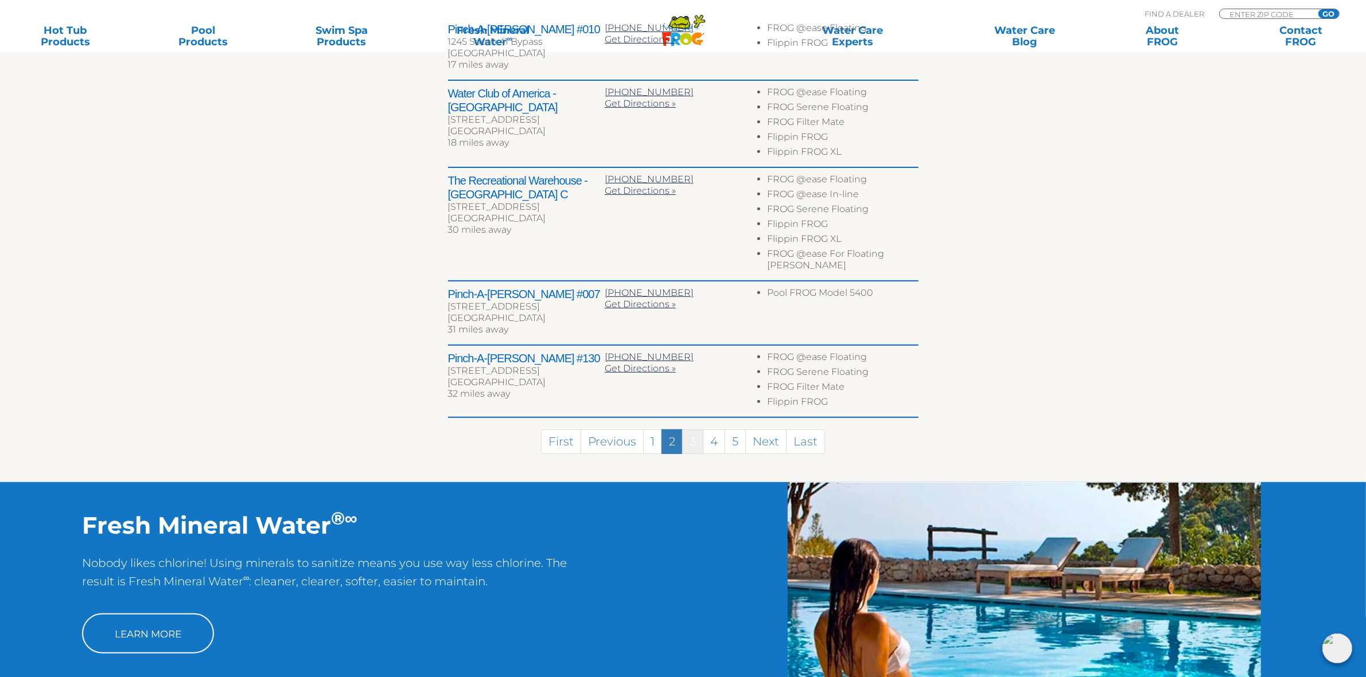
click at [684, 431] on link "3" at bounding box center [692, 442] width 21 height 25
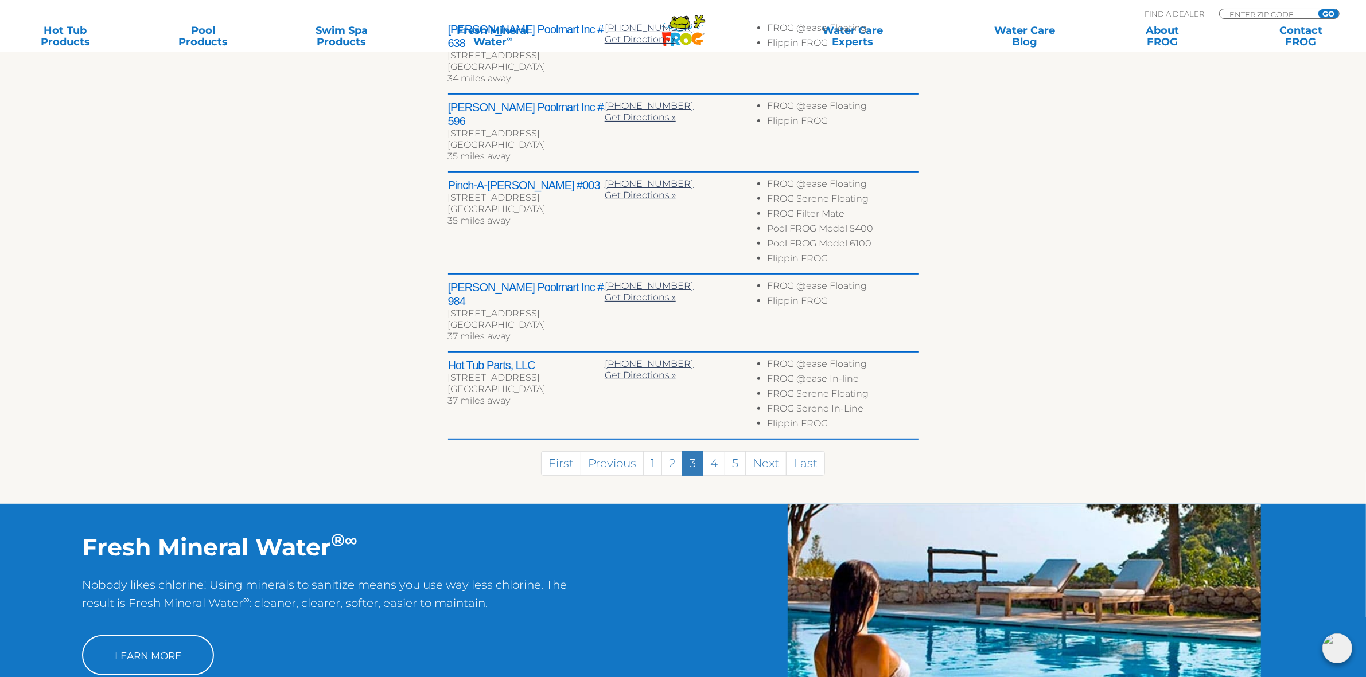
click at [1051, 353] on section "Find your local FROG ® dealer ← Move left → Move right ↑ Move up ↓ Move down + …" at bounding box center [683, 103] width 1366 height 802
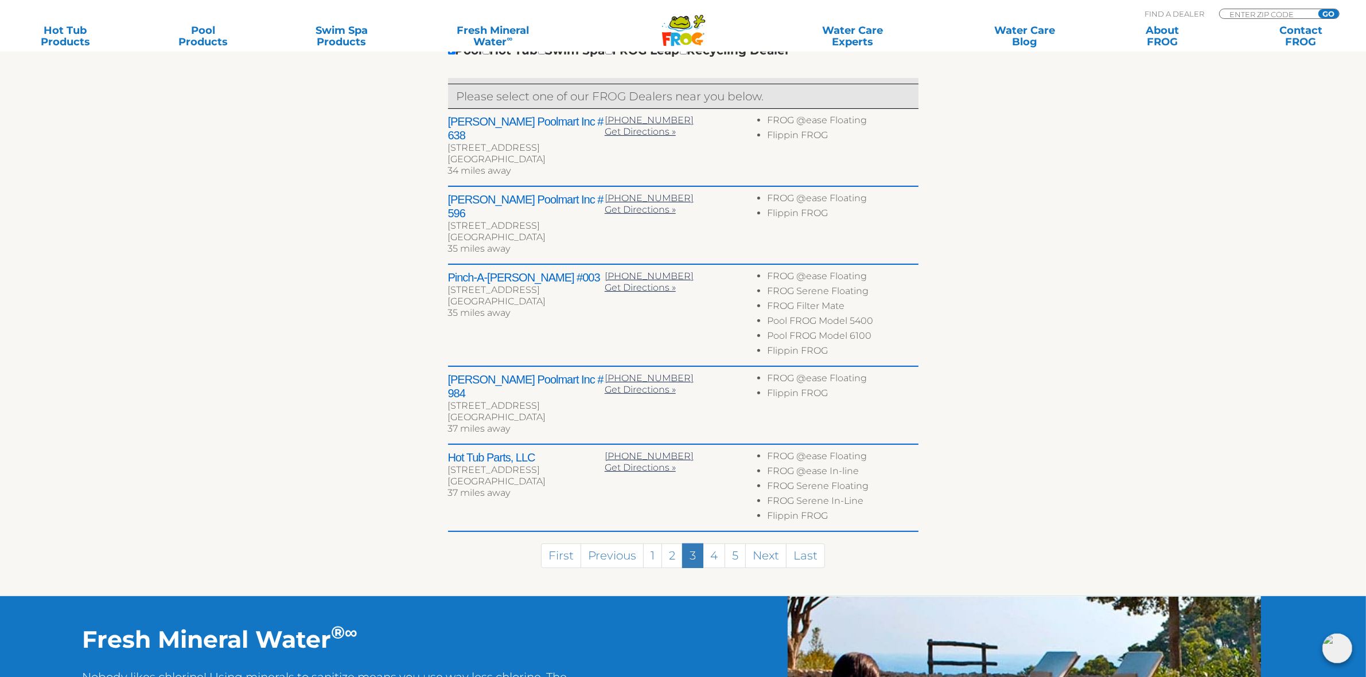
scroll to position [405, 0]
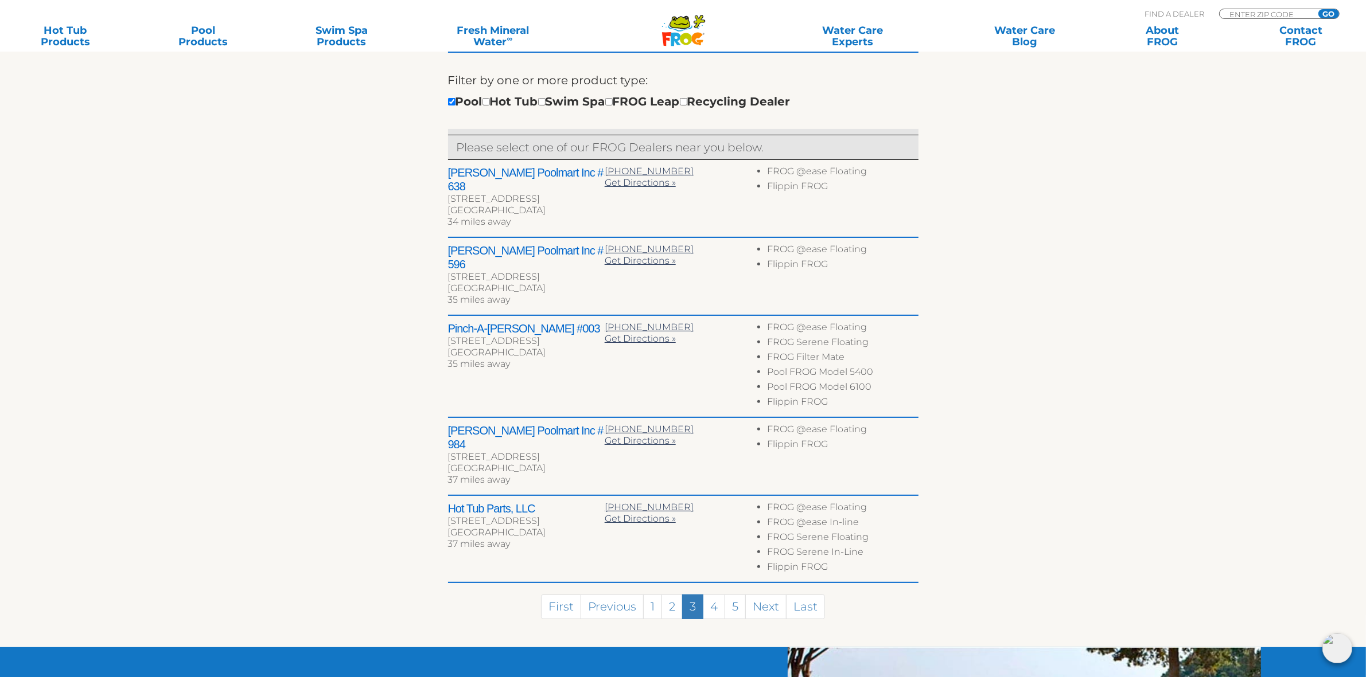
click at [1073, 380] on section "Find your local FROG ® dealer ← Move left → Move right ↑ Move up ↓ Move down + …" at bounding box center [683, 247] width 1366 height 802
click at [1145, 337] on section "Find your local FROG ® dealer ← Move left → Move right ↑ Move up ↓ Move down + …" at bounding box center [683, 247] width 1366 height 802
click at [1017, 313] on div "← Move left → Move right ↑ Move up ↓ Move down + Zoom in - Zoom out Home Jump l…" at bounding box center [683, 270] width 706 height 753
click at [1067, 283] on section "Find your local FROG ® dealer ← Move left → Move right ↑ Move up ↓ Move down + …" at bounding box center [683, 247] width 1366 height 802
click at [1075, 294] on section "Find your local FROG ® dealer ← Move left → Move right ↑ Move up ↓ Move down + …" at bounding box center [683, 247] width 1366 height 802
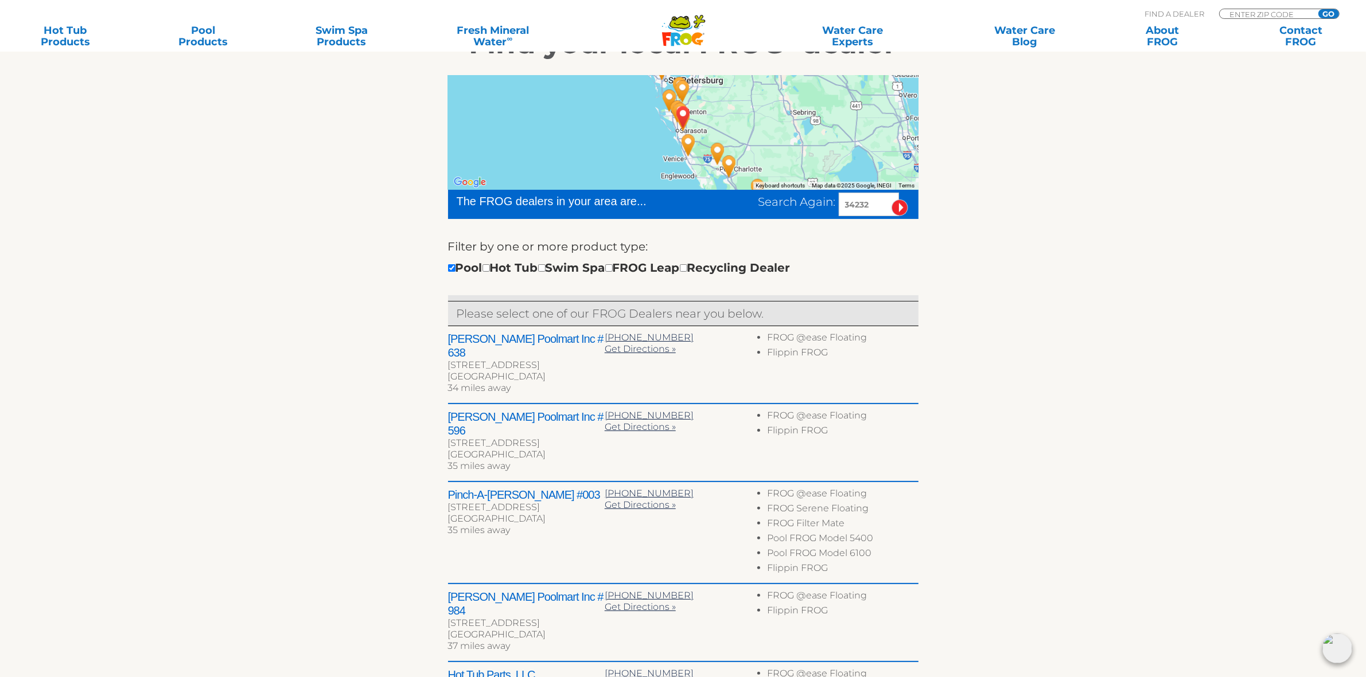
scroll to position [430, 0]
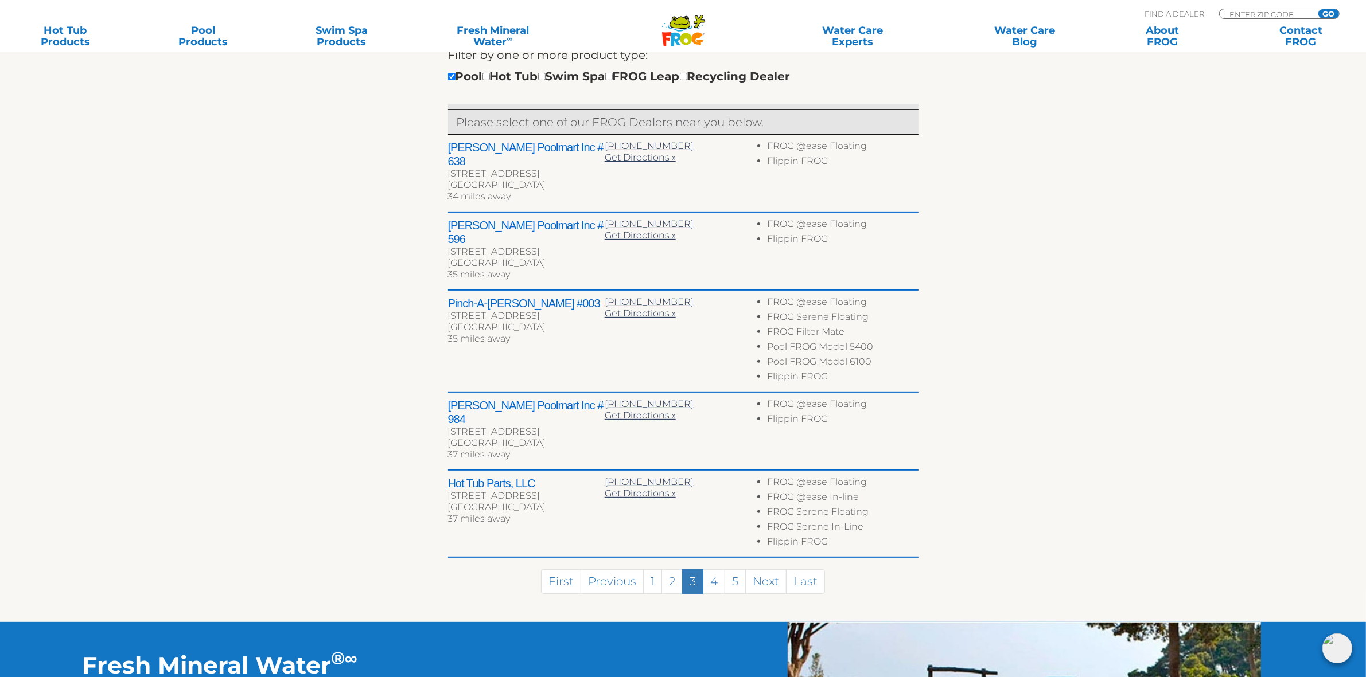
click at [1136, 190] on section "Find your local FROG ® dealer ← Move left → Move right ↑ Move up ↓ Move down + …" at bounding box center [683, 221] width 1366 height 802
click at [1094, 288] on section "Find your local FROG ® dealer ← Move left → Move right ↑ Move up ↓ Move down + …" at bounding box center [683, 221] width 1366 height 802
click at [1167, 295] on section "Find your local FROG ® dealer ← Move left → Move right ↑ Move up ↓ Move down + …" at bounding box center [683, 221] width 1366 height 802
click at [1108, 303] on section "Find your local FROG ® dealer ← Move left → Move right ↑ Move up ↓ Move down + …" at bounding box center [683, 221] width 1366 height 802
click at [1058, 295] on section "Find your local FROG ® dealer ← Move left → Move right ↑ Move up ↓ Move down + …" at bounding box center [683, 221] width 1366 height 802
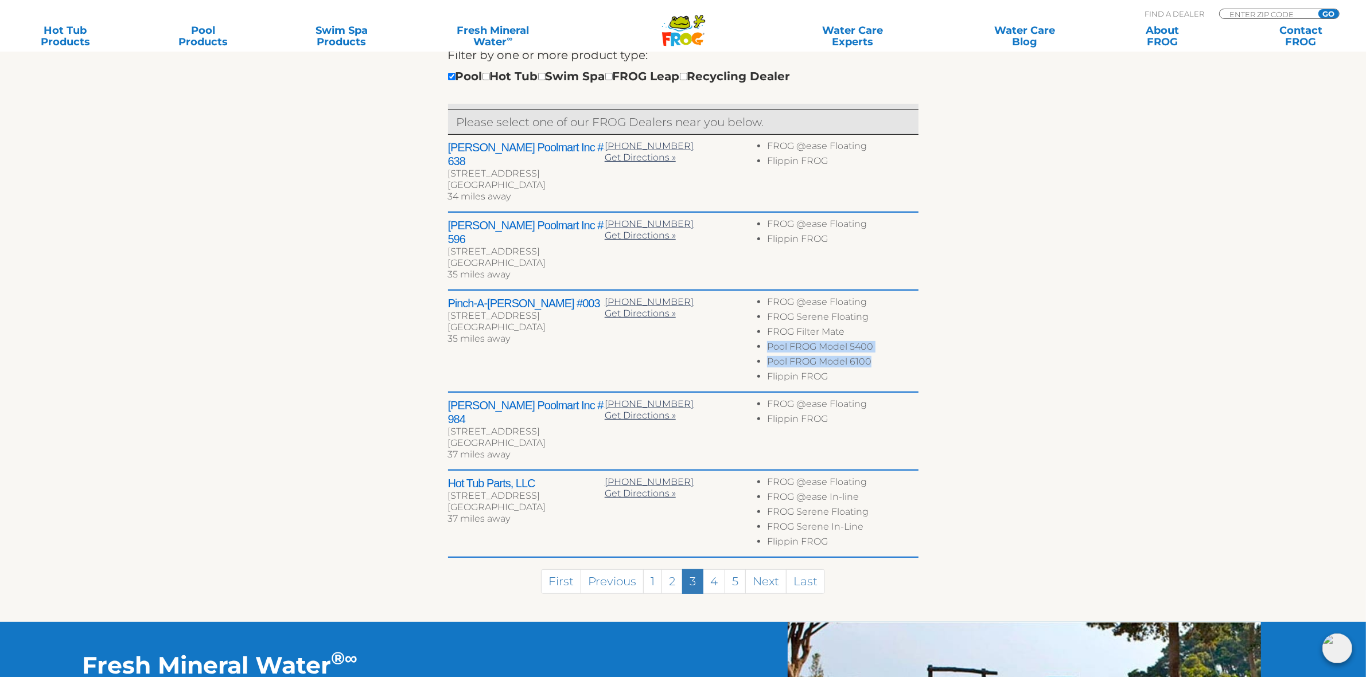
drag, startPoint x: 876, startPoint y: 336, endPoint x: 767, endPoint y: 317, distance: 110.2
click at [767, 317] on ul "FROG @ease Floating FROG Serene Floating FROG Filter Mate Pool FROG Model 5400 …" at bounding box center [839, 341] width 157 height 89
click at [1048, 323] on section "Find your local FROG ® dealer ← Move left → Move right ↑ Move up ↓ Move down + …" at bounding box center [683, 221] width 1366 height 802
drag, startPoint x: 766, startPoint y: 272, endPoint x: 872, endPoint y: 343, distance: 127.4
click at [872, 343] on ul "FROG @ease Floating FROG Serene Floating FROG Filter Mate Pool FROG Model 5400 …" at bounding box center [839, 341] width 157 height 89
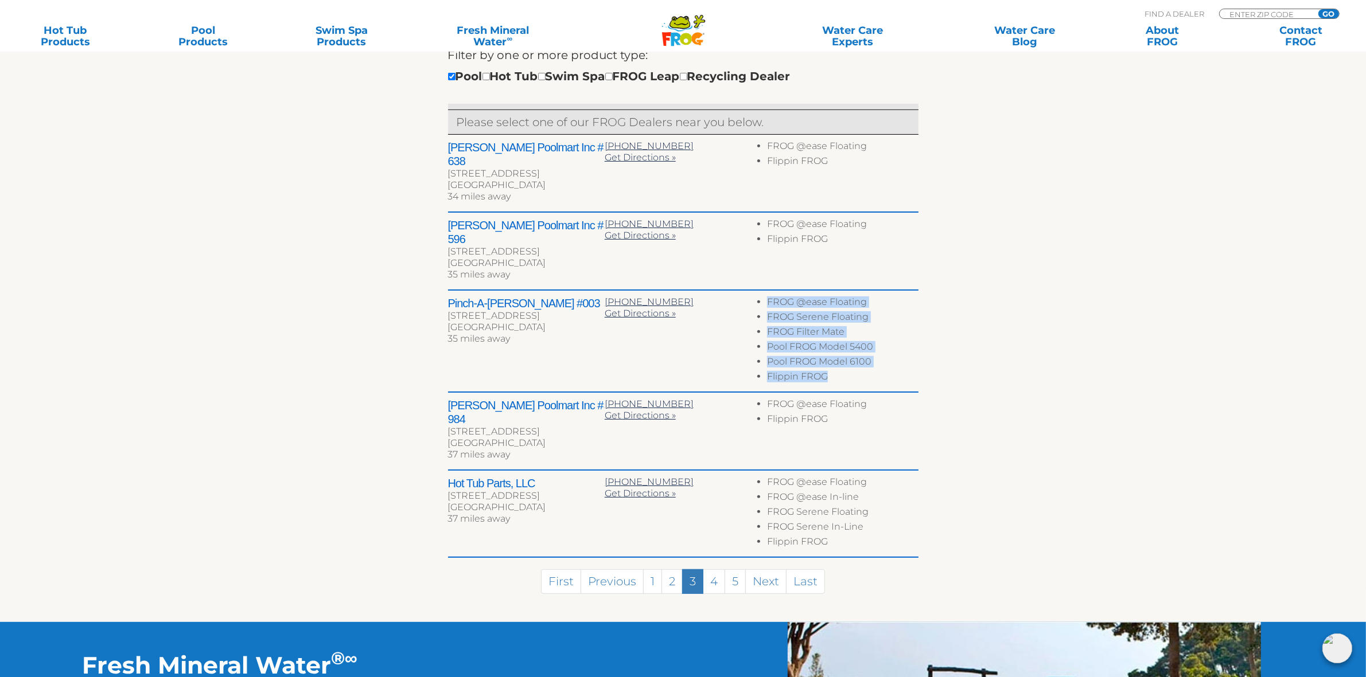
click at [830, 371] on li "Flippin FROG" at bounding box center [842, 378] width 151 height 15
drag, startPoint x: 837, startPoint y: 348, endPoint x: 766, endPoint y: 265, distance: 109.4
click at [766, 291] on div "Pinch-A-[PERSON_NAME] #003 [STREET_ADDRESS] 35 miles away [PHONE_NUMBER] Get Di…" at bounding box center [683, 342] width 470 height 102
click at [1027, 290] on div "← Move left → Move right ↑ Move up ↓ Move down + Zoom in - Zoom out Home Jump l…" at bounding box center [683, 245] width 706 height 753
click at [1074, 304] on section "Find your local FROG ® dealer ← Move left → Move right ↑ Move up ↓ Move down + …" at bounding box center [683, 221] width 1366 height 802
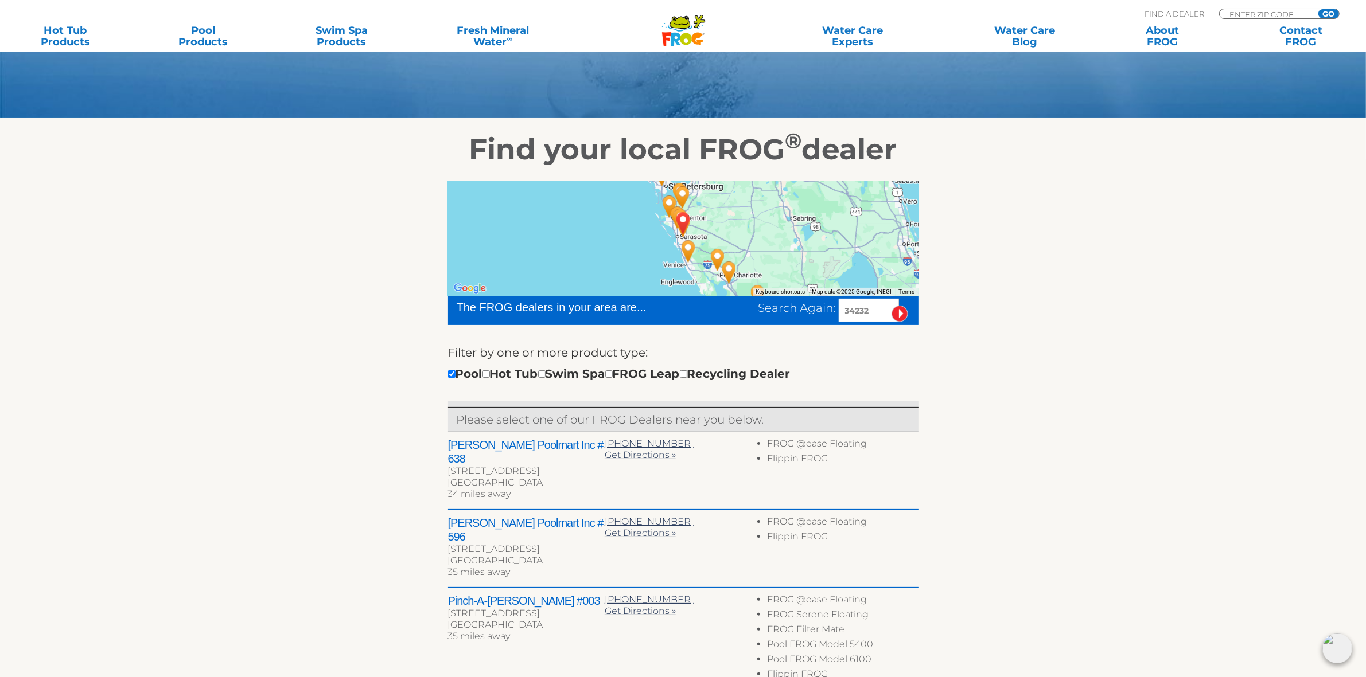
scroll to position [72, 0]
